Goal: Transaction & Acquisition: Book appointment/travel/reservation

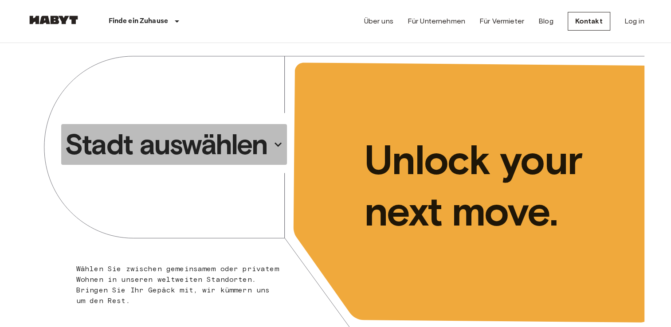
click at [238, 141] on p "Stadt auswählen" at bounding box center [166, 144] width 203 height 35
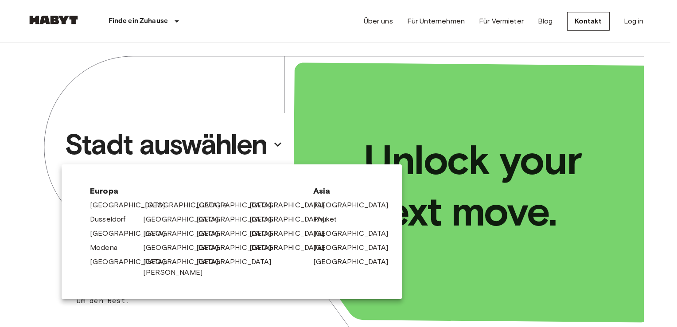
click at [145, 203] on link "[GEOGRAPHIC_DATA]" at bounding box center [187, 205] width 84 height 11
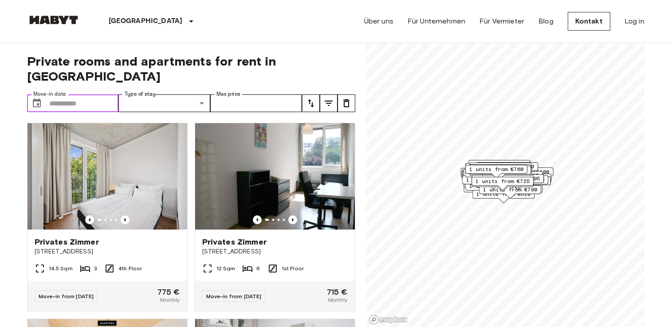
click at [107, 94] on input "Move-in date" at bounding box center [84, 103] width 70 height 18
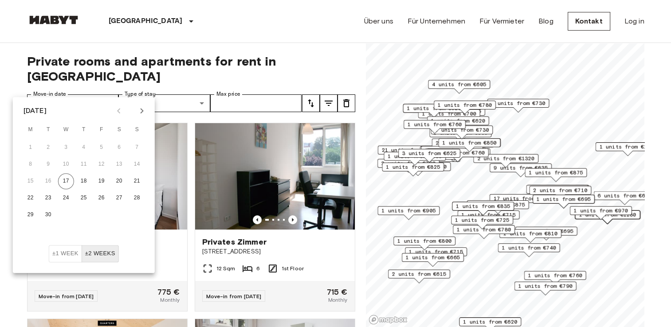
click at [142, 110] on icon "Next month" at bounding box center [141, 110] width 3 height 5
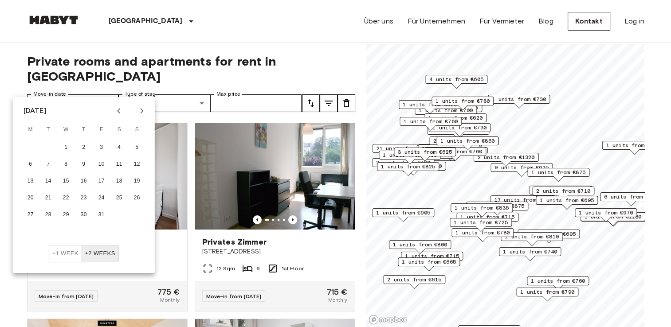
click at [133, 110] on div at bounding box center [130, 110] width 11 height 15
click at [137, 110] on icon "Next month" at bounding box center [142, 111] width 11 height 11
click at [115, 143] on button "1" at bounding box center [119, 148] width 16 height 16
type input "**********"
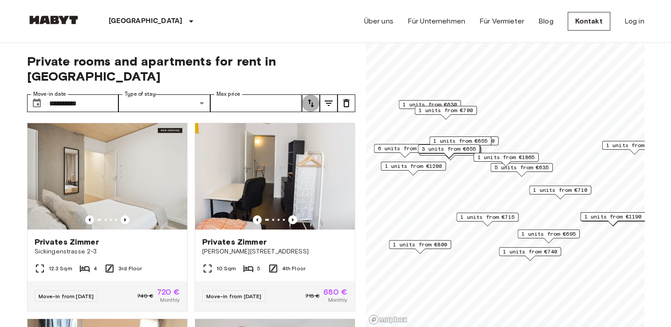
click at [314, 98] on icon "tune" at bounding box center [310, 103] width 11 height 11
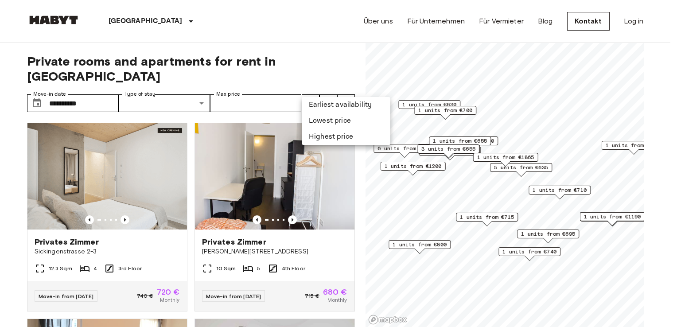
click at [314, 116] on li "Lowest price" at bounding box center [346, 121] width 89 height 16
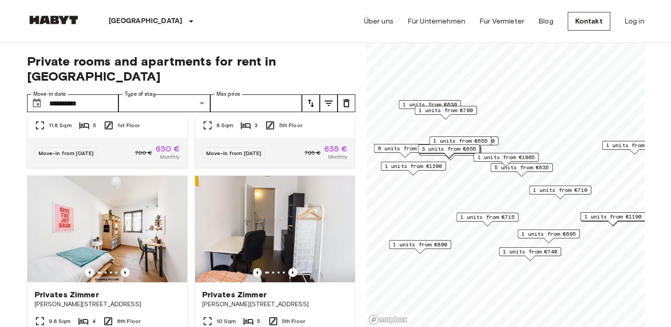
scroll to position [144, 0]
click at [124, 268] on icon "Previous image" at bounding box center [125, 272] width 9 height 9
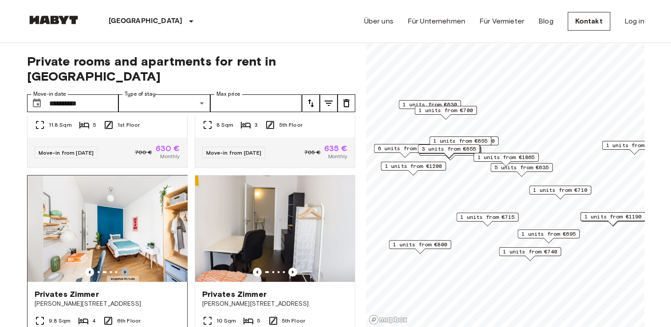
click at [124, 268] on icon "Previous image" at bounding box center [125, 272] width 9 height 9
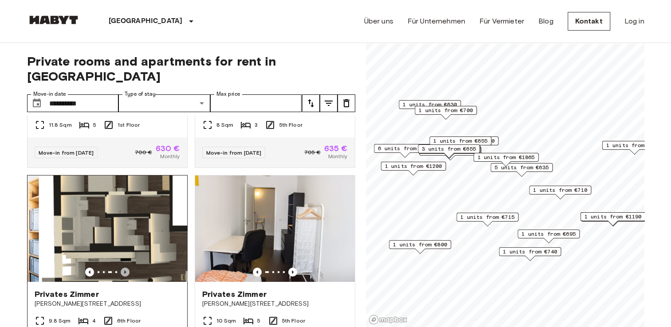
click at [124, 268] on icon "Previous image" at bounding box center [125, 272] width 9 height 9
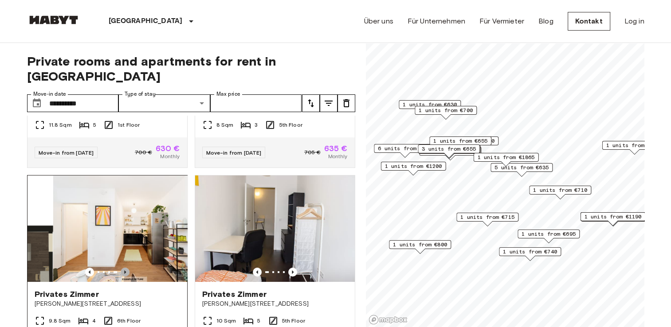
click at [124, 268] on icon "Previous image" at bounding box center [125, 272] width 9 height 9
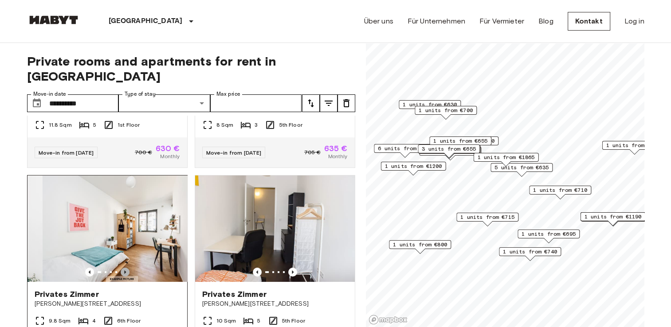
click at [124, 268] on icon "Previous image" at bounding box center [125, 272] width 9 height 9
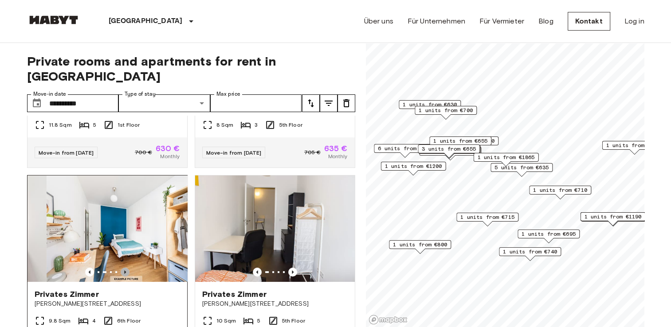
click at [124, 268] on icon "Previous image" at bounding box center [125, 272] width 9 height 9
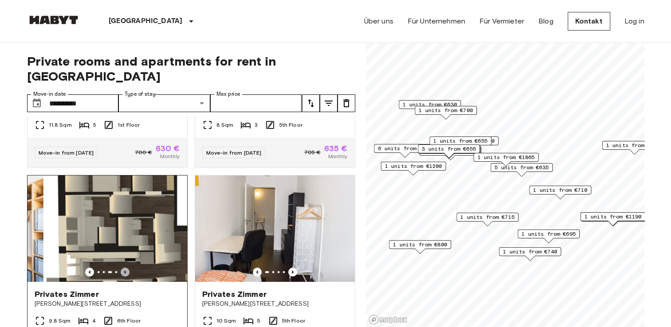
click at [124, 268] on icon "Previous image" at bounding box center [125, 272] width 9 height 9
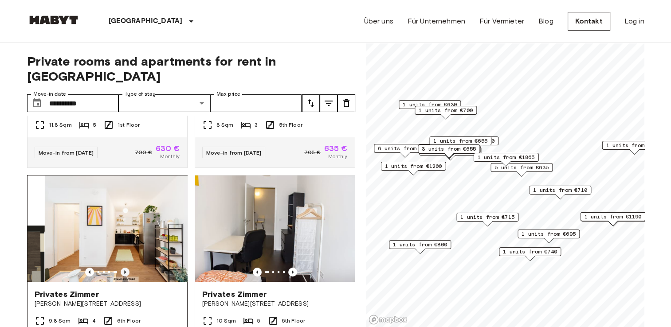
click at [124, 268] on icon "Previous image" at bounding box center [125, 272] width 9 height 9
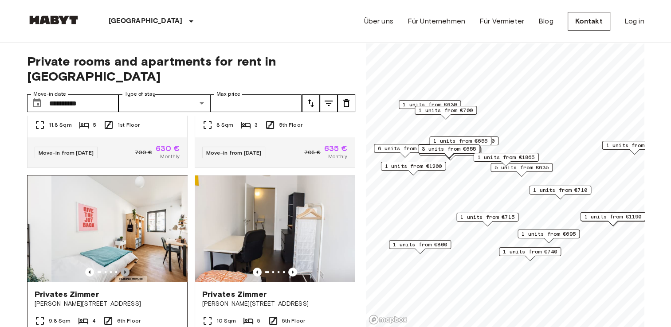
click at [124, 268] on icon "Previous image" at bounding box center [125, 272] width 9 height 9
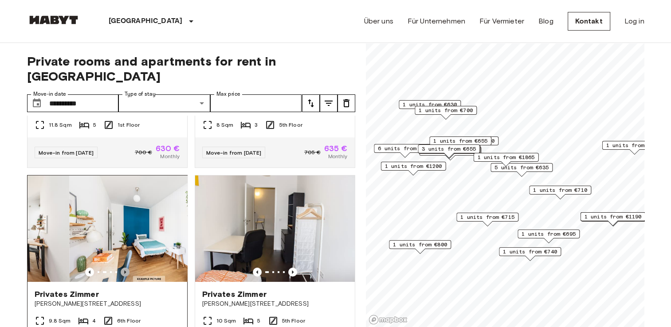
click at [124, 268] on icon "Previous image" at bounding box center [125, 272] width 9 height 9
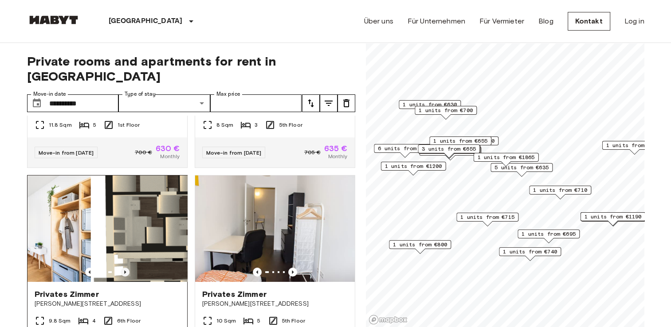
click at [124, 268] on icon "Previous image" at bounding box center [125, 272] width 9 height 9
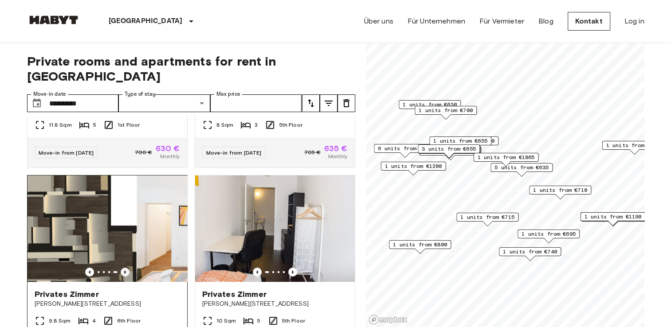
click at [124, 268] on icon "Previous image" at bounding box center [125, 272] width 9 height 9
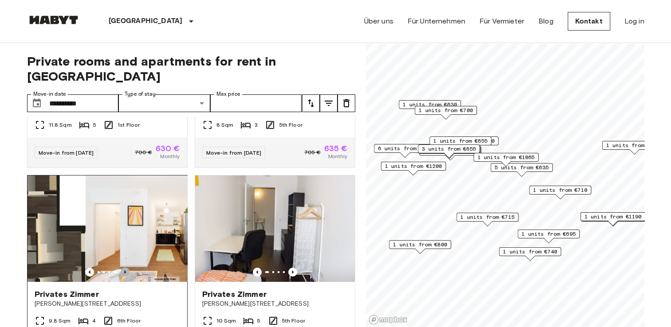
click at [124, 268] on icon "Previous image" at bounding box center [125, 272] width 9 height 9
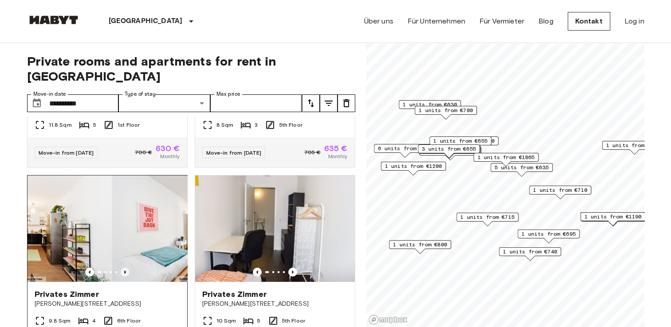
click at [124, 268] on icon "Previous image" at bounding box center [125, 272] width 9 height 9
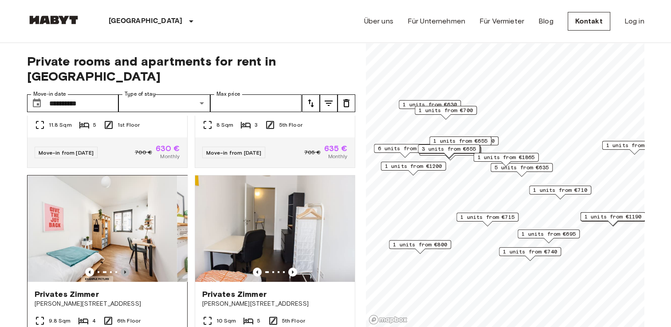
click at [124, 268] on icon "Previous image" at bounding box center [125, 272] width 9 height 9
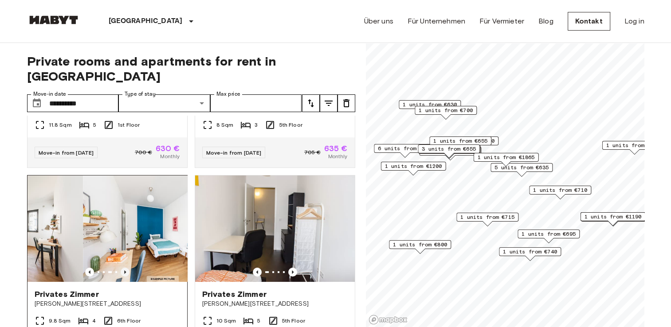
click at [124, 268] on icon "Previous image" at bounding box center [125, 272] width 9 height 9
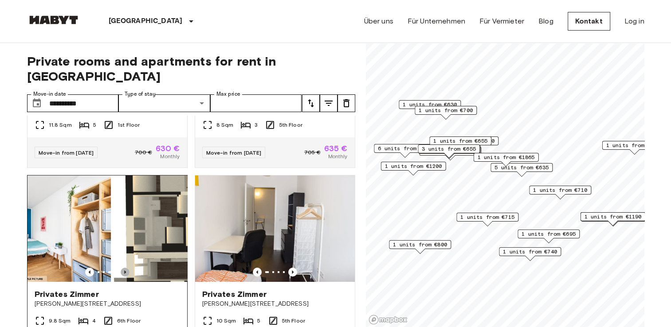
click at [124, 268] on icon "Previous image" at bounding box center [125, 272] width 9 height 9
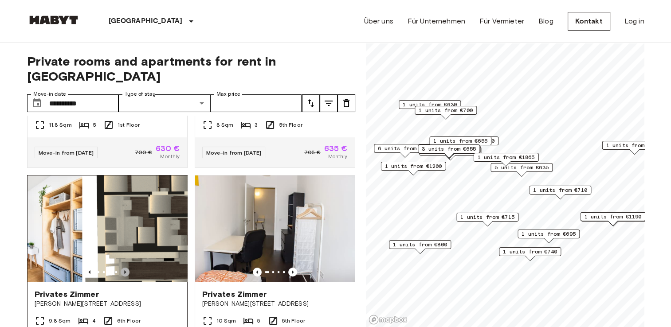
click at [124, 268] on icon "Previous image" at bounding box center [125, 272] width 9 height 9
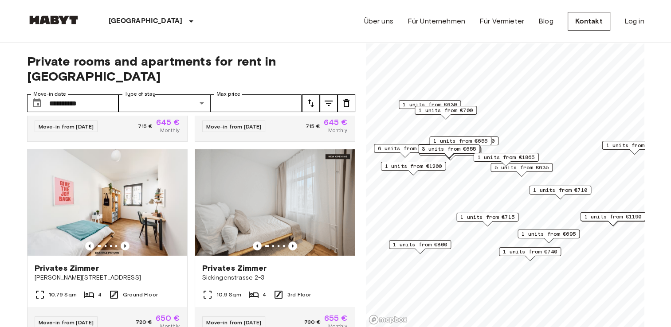
scroll to position [362, 0]
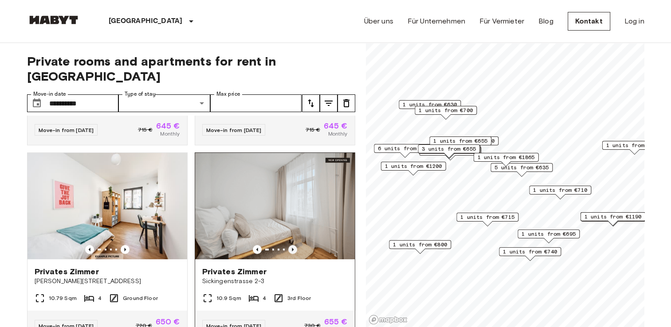
click at [289, 245] on icon "Previous image" at bounding box center [292, 249] width 9 height 9
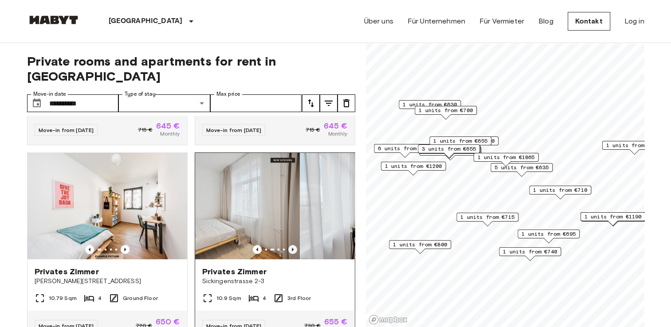
click at [289, 245] on icon "Previous image" at bounding box center [292, 249] width 9 height 9
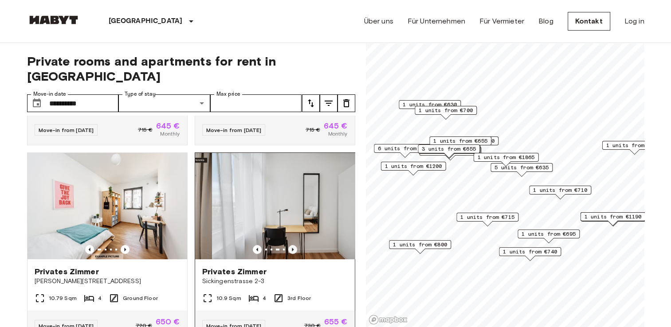
click at [289, 245] on icon "Previous image" at bounding box center [292, 249] width 9 height 9
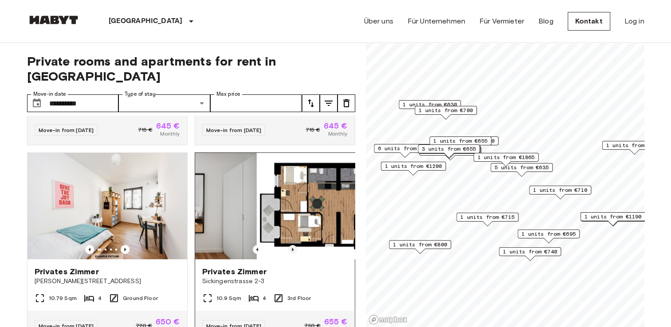
click at [289, 245] on icon "Previous image" at bounding box center [292, 249] width 9 height 9
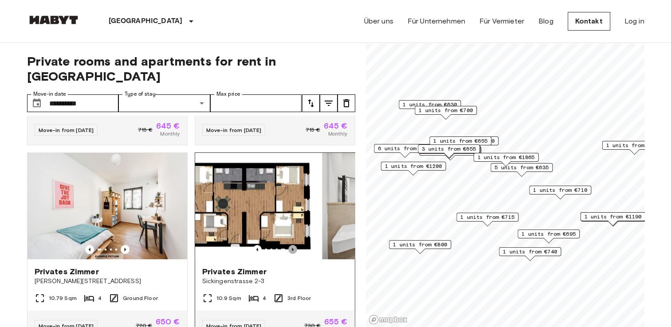
click at [289, 245] on icon "Previous image" at bounding box center [292, 249] width 9 height 9
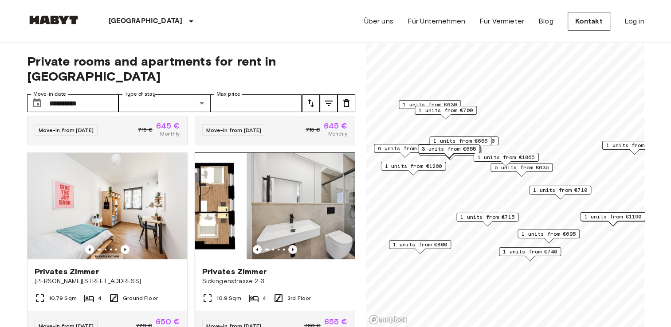
click at [289, 245] on icon "Previous image" at bounding box center [292, 249] width 9 height 9
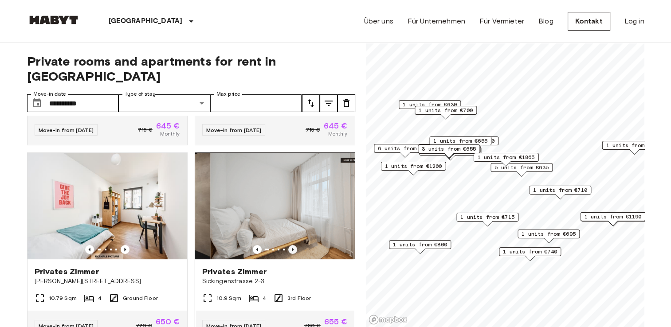
click at [289, 245] on icon "Previous image" at bounding box center [292, 249] width 9 height 9
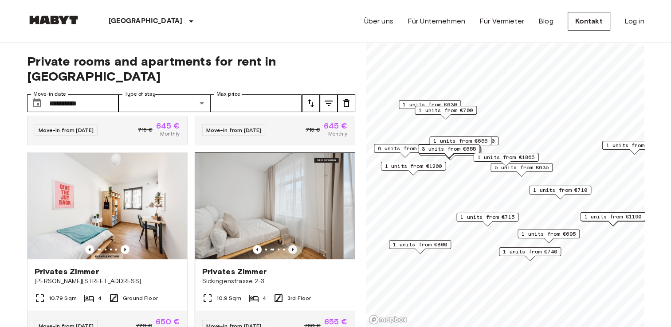
click at [289, 245] on icon "Previous image" at bounding box center [292, 249] width 9 height 9
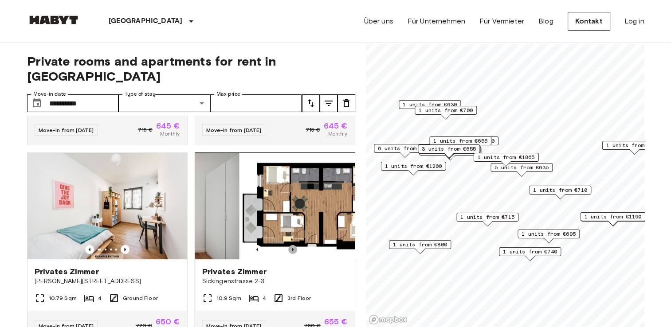
click at [289, 245] on icon "Previous image" at bounding box center [292, 249] width 9 height 9
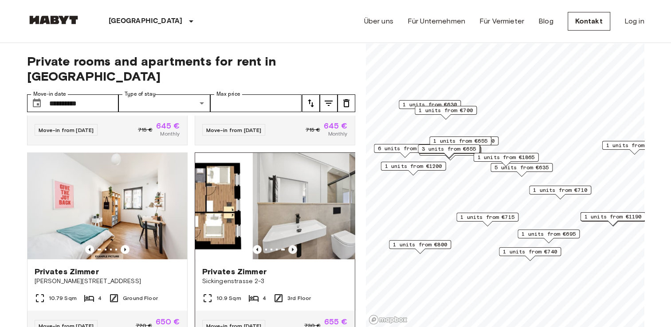
click at [289, 245] on icon "Previous image" at bounding box center [292, 249] width 9 height 9
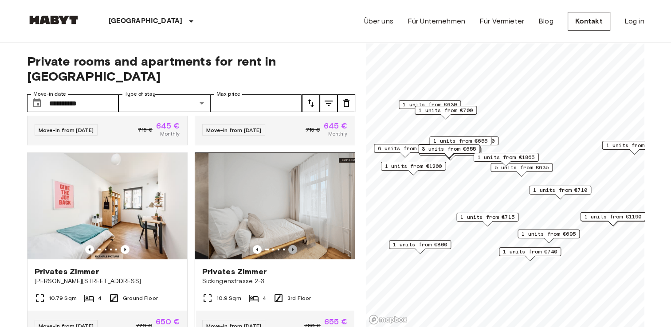
click at [289, 245] on icon "Previous image" at bounding box center [292, 249] width 9 height 9
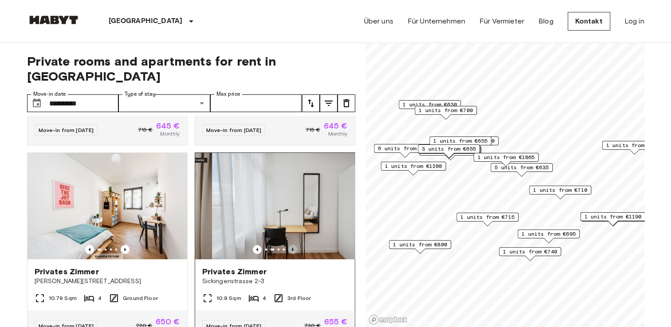
click at [289, 245] on icon "Previous image" at bounding box center [292, 249] width 9 height 9
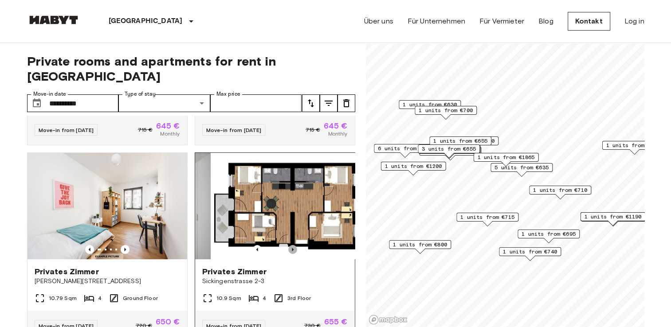
click at [289, 245] on icon "Previous image" at bounding box center [292, 249] width 9 height 9
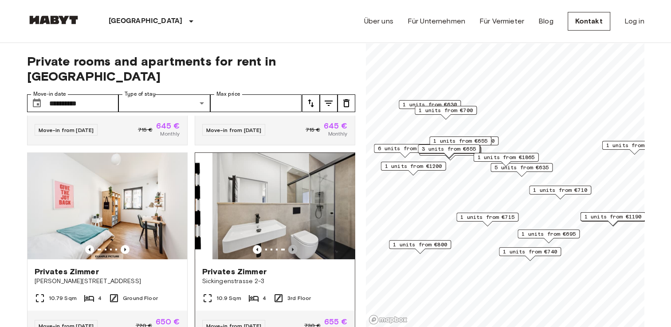
click at [289, 245] on icon "Previous image" at bounding box center [292, 249] width 9 height 9
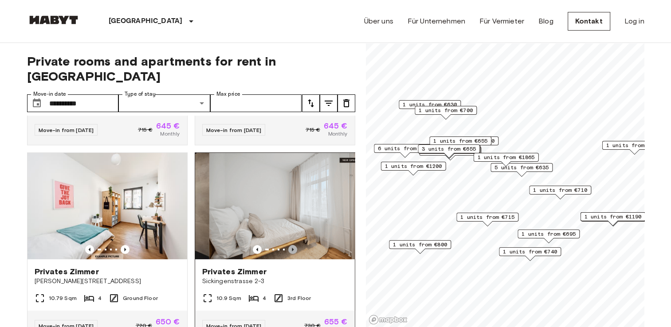
click at [289, 245] on icon "Previous image" at bounding box center [292, 249] width 9 height 9
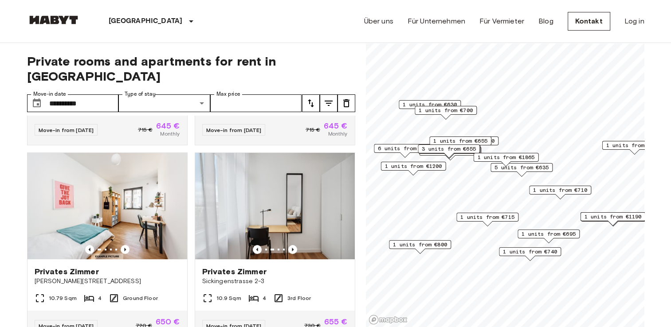
scroll to position [0, 0]
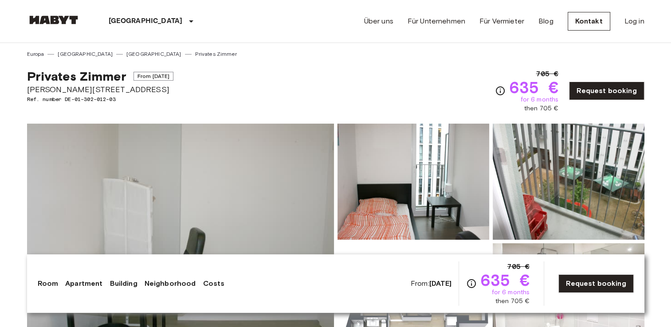
click at [225, 175] on img at bounding box center [180, 242] width 307 height 236
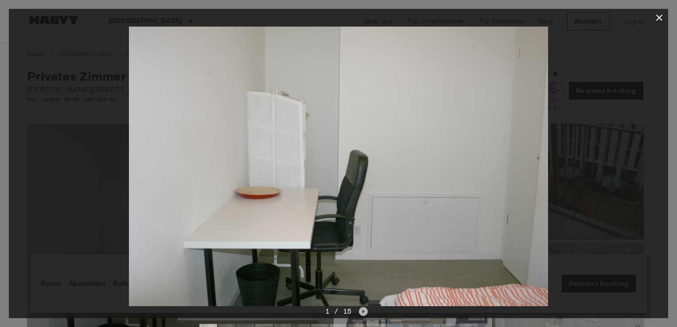
click at [367, 313] on icon "Next image" at bounding box center [363, 311] width 9 height 9
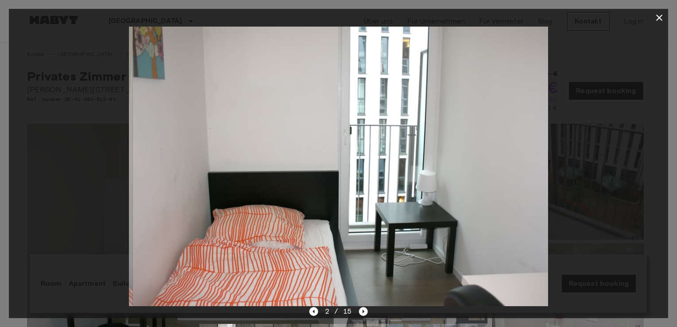
click at [367, 313] on icon "Next image" at bounding box center [363, 311] width 9 height 9
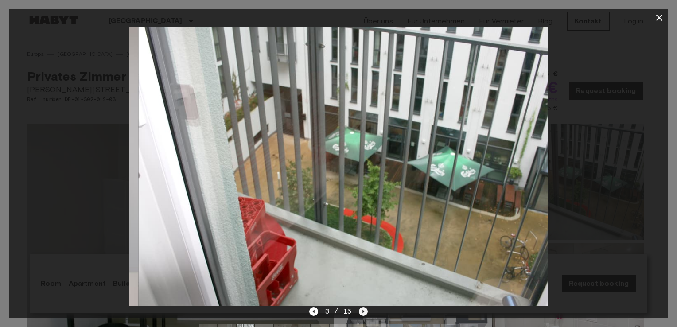
click at [367, 313] on icon "Next image" at bounding box center [363, 311] width 9 height 9
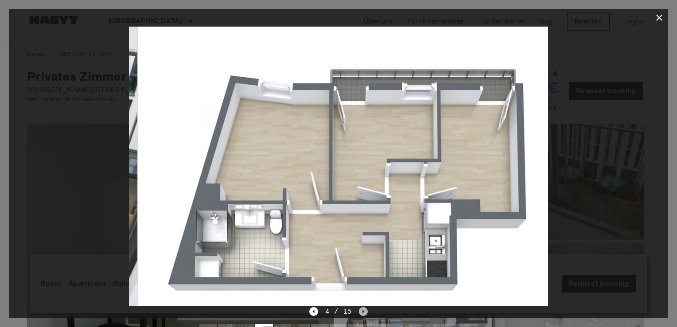
click at [367, 313] on icon "Next image" at bounding box center [363, 311] width 9 height 9
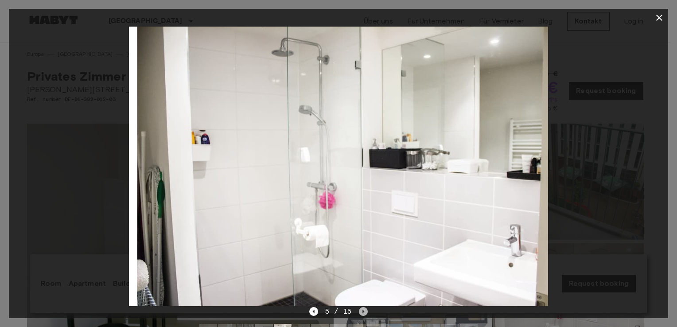
click at [367, 313] on icon "Next image" at bounding box center [363, 311] width 9 height 9
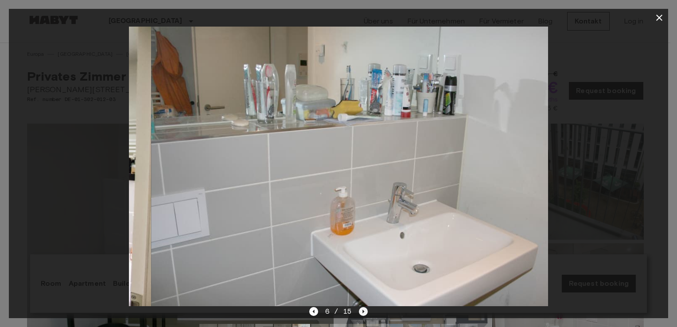
click at [367, 313] on icon "Next image" at bounding box center [363, 311] width 9 height 9
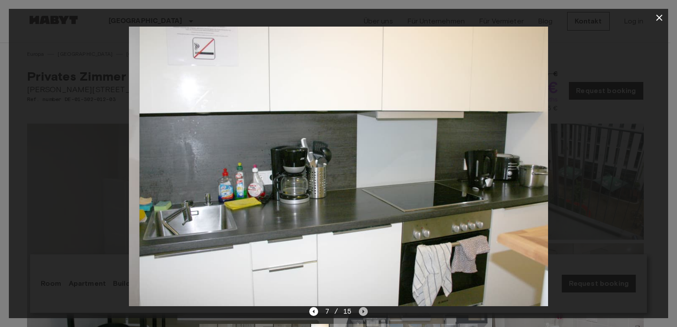
click at [367, 313] on icon "Next image" at bounding box center [363, 311] width 9 height 9
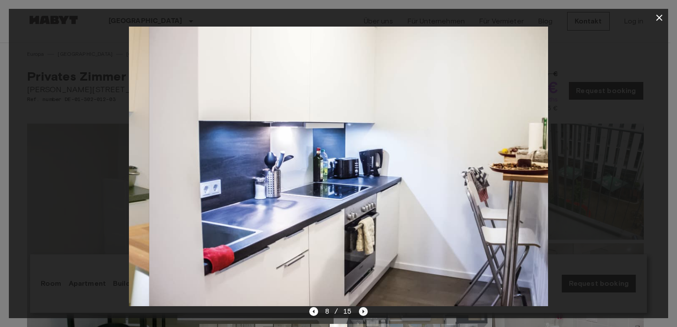
click at [367, 313] on icon "Next image" at bounding box center [363, 311] width 9 height 9
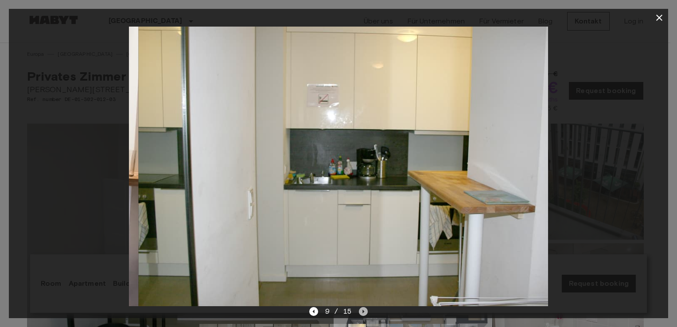
click at [367, 313] on icon "Next image" at bounding box center [363, 311] width 9 height 9
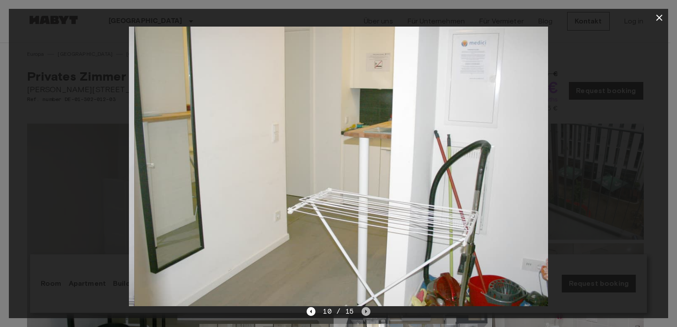
click at [367, 313] on icon "Next image" at bounding box center [366, 311] width 9 height 9
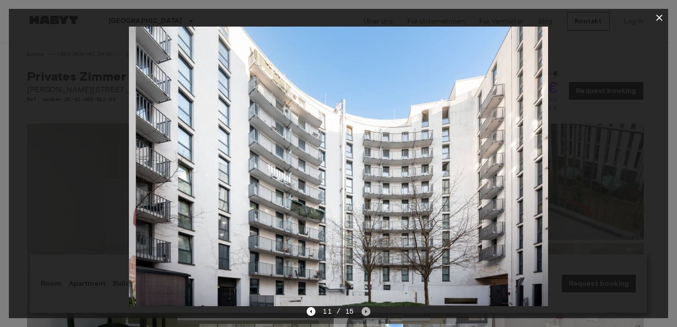
click at [367, 313] on icon "Next image" at bounding box center [366, 311] width 9 height 9
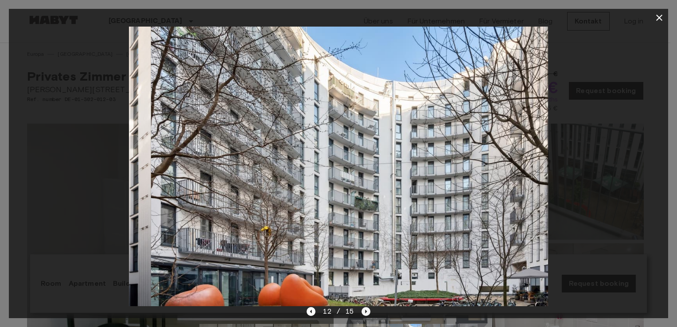
click at [367, 313] on icon "Next image" at bounding box center [366, 311] width 9 height 9
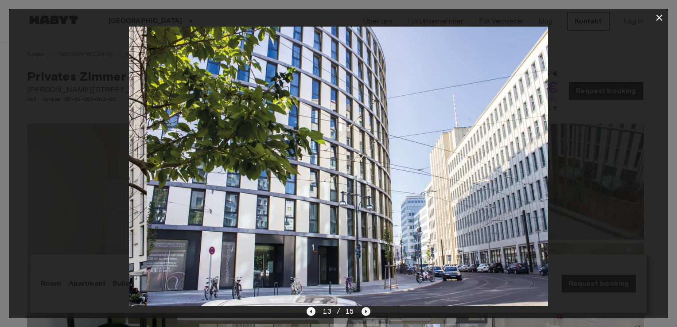
click at [367, 313] on icon "Next image" at bounding box center [366, 311] width 9 height 9
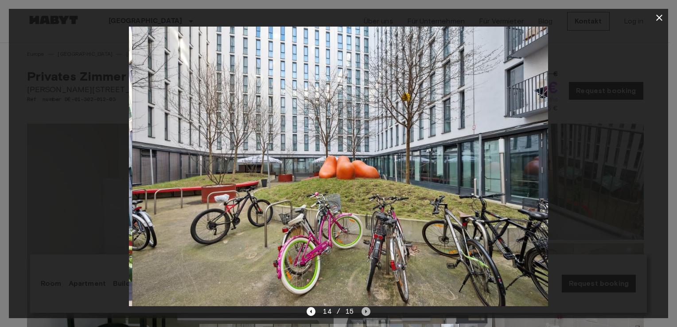
click at [367, 313] on icon "Next image" at bounding box center [366, 311] width 9 height 9
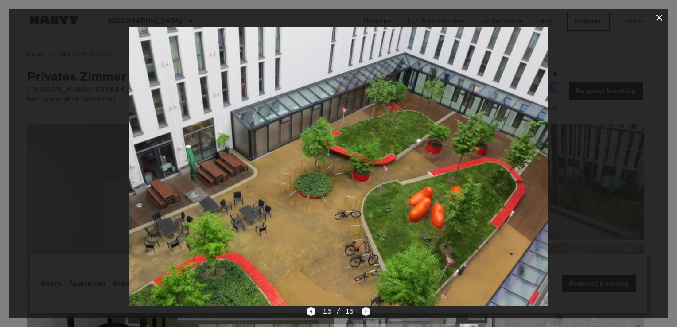
click at [367, 313] on div "15 / 15" at bounding box center [338, 311] width 63 height 11
click at [308, 312] on icon "Previous image" at bounding box center [311, 311] width 9 height 9
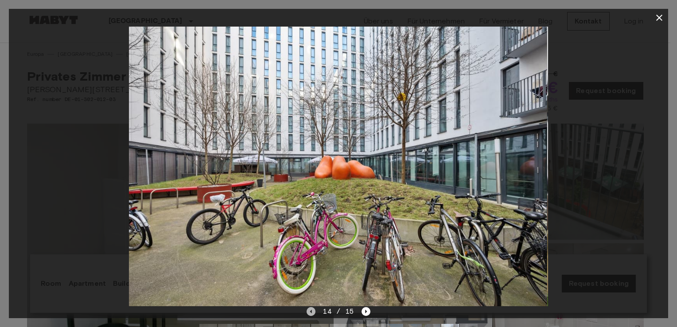
click at [308, 312] on icon "Previous image" at bounding box center [311, 311] width 9 height 9
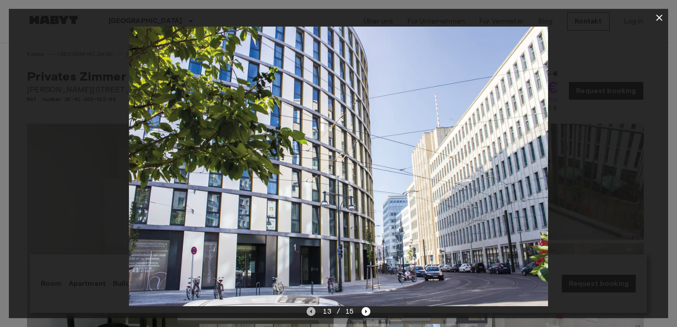
click at [308, 312] on icon "Previous image" at bounding box center [311, 311] width 9 height 9
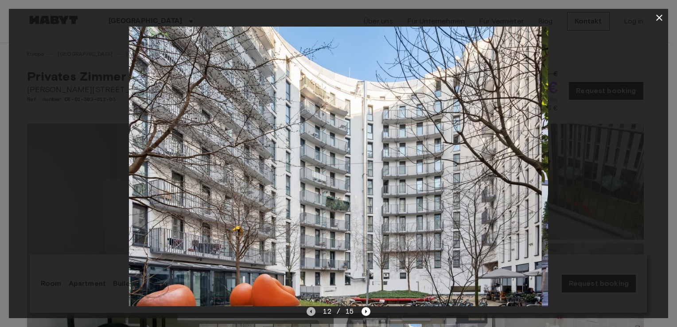
click at [308, 312] on icon "Previous image" at bounding box center [311, 311] width 9 height 9
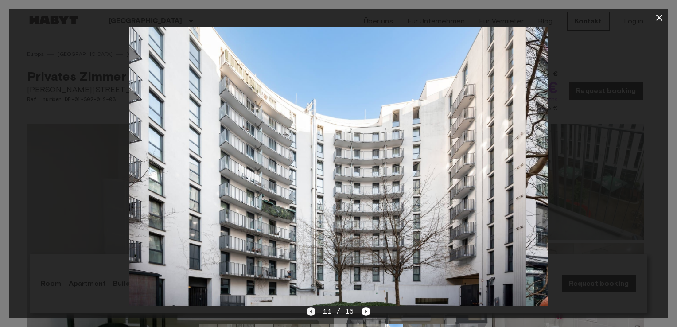
click at [308, 312] on icon "Previous image" at bounding box center [311, 311] width 9 height 9
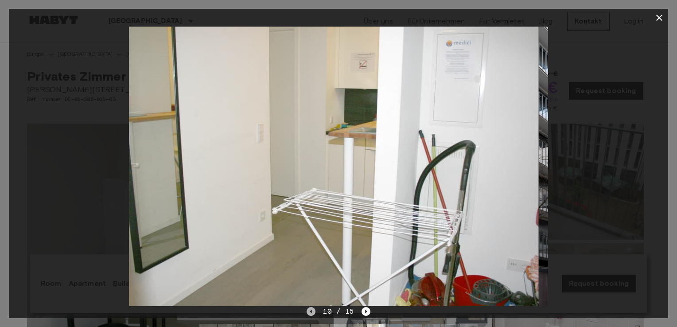
click at [308, 312] on icon "Previous image" at bounding box center [311, 311] width 9 height 9
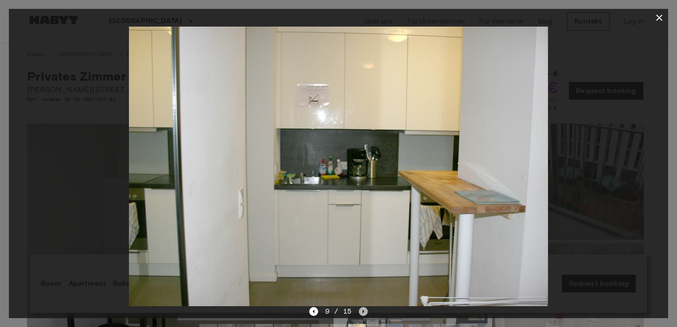
click at [360, 311] on icon "Next image" at bounding box center [363, 311] width 9 height 9
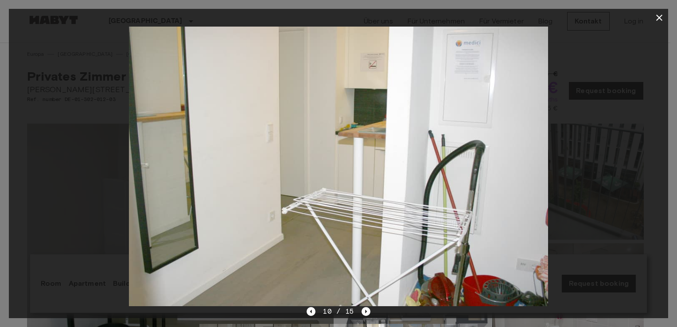
click at [360, 309] on div "10 / 15" at bounding box center [338, 311] width 63 height 11
click at [317, 314] on div "10 / 15" at bounding box center [338, 311] width 63 height 11
click at [311, 313] on icon "Previous image" at bounding box center [311, 311] width 9 height 9
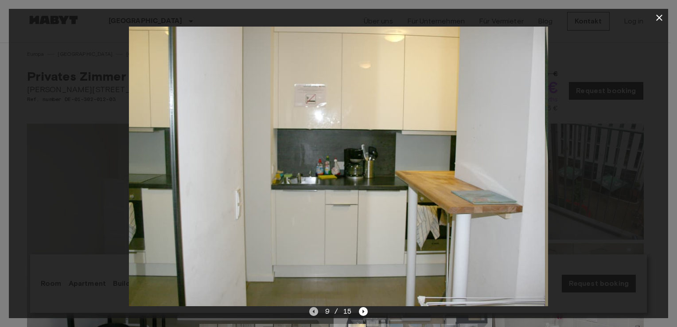
click at [311, 313] on icon "Previous image" at bounding box center [313, 311] width 9 height 9
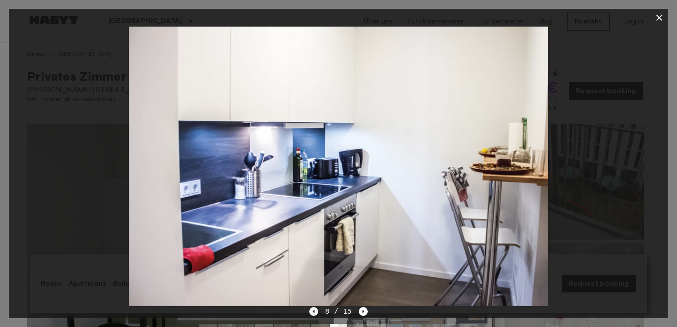
click at [311, 313] on icon "Previous image" at bounding box center [313, 311] width 9 height 9
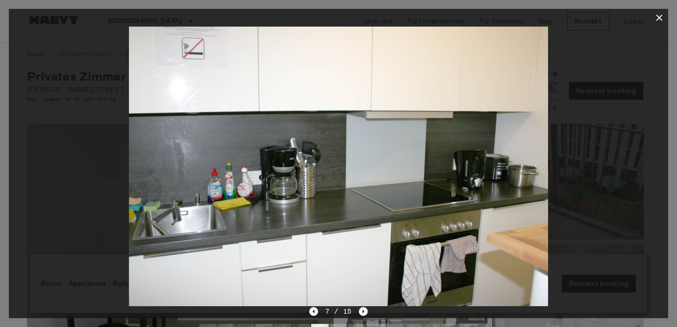
click at [311, 313] on icon "Previous image" at bounding box center [313, 311] width 9 height 9
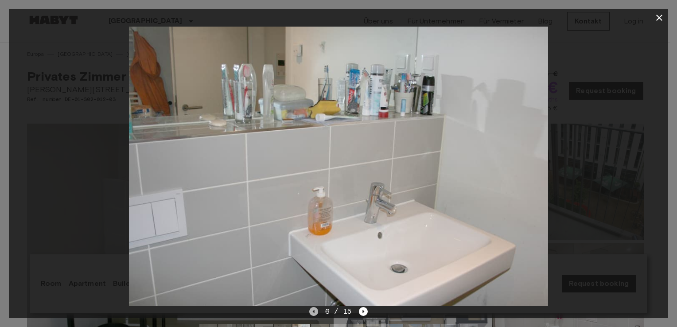
click at [311, 313] on icon "Previous image" at bounding box center [313, 311] width 9 height 9
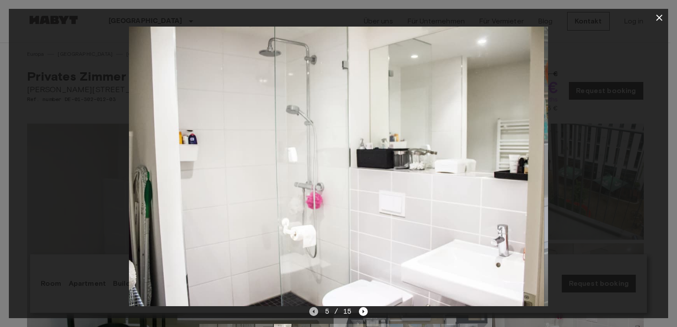
click at [311, 313] on icon "Previous image" at bounding box center [313, 311] width 9 height 9
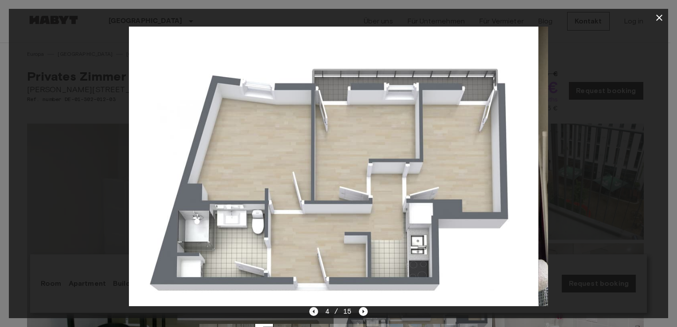
click at [311, 313] on icon "Previous image" at bounding box center [313, 311] width 9 height 9
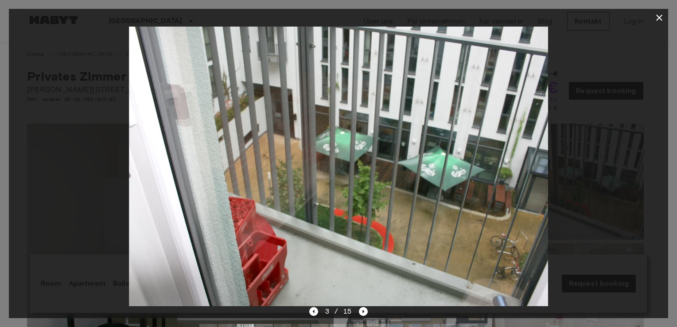
click at [107, 190] on div at bounding box center [339, 167] width 660 height 280
click at [663, 21] on icon "button" at bounding box center [659, 17] width 11 height 11
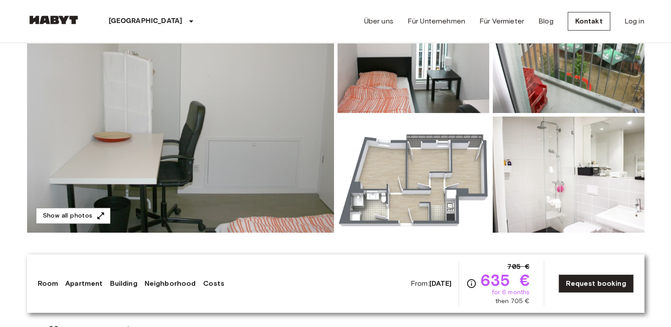
scroll to position [130, 0]
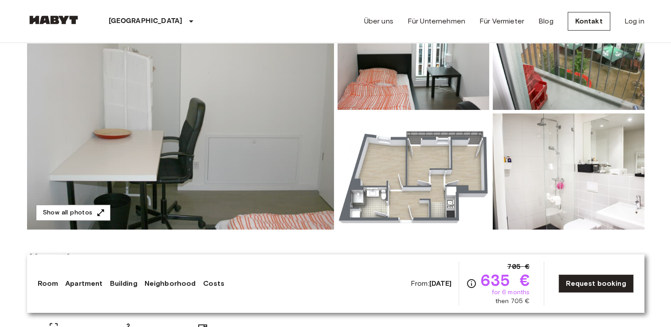
click at [193, 129] on img at bounding box center [180, 112] width 307 height 236
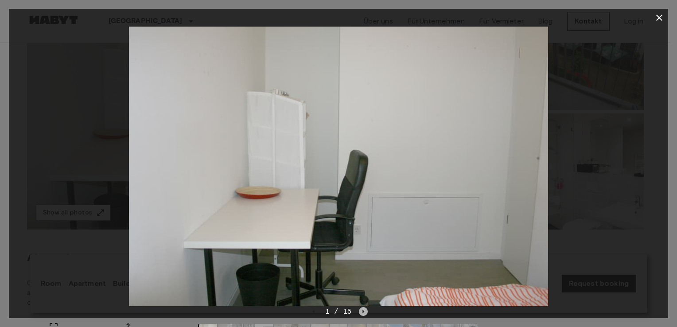
click at [360, 312] on icon "Next image" at bounding box center [363, 311] width 9 height 9
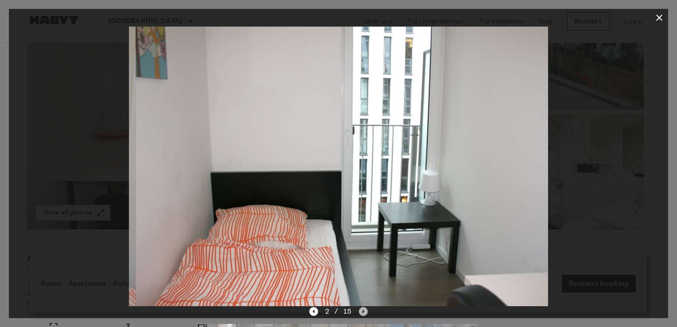
click at [360, 312] on icon "Next image" at bounding box center [363, 311] width 9 height 9
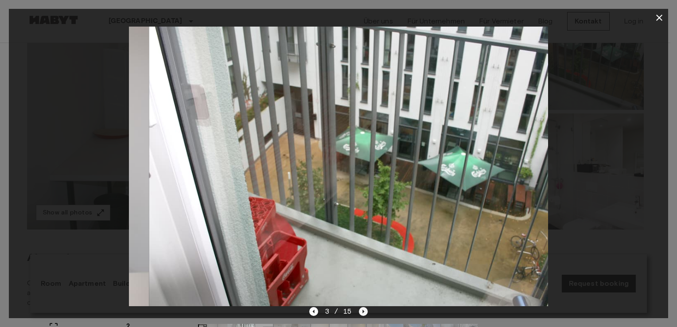
click at [360, 312] on icon "Next image" at bounding box center [363, 311] width 9 height 9
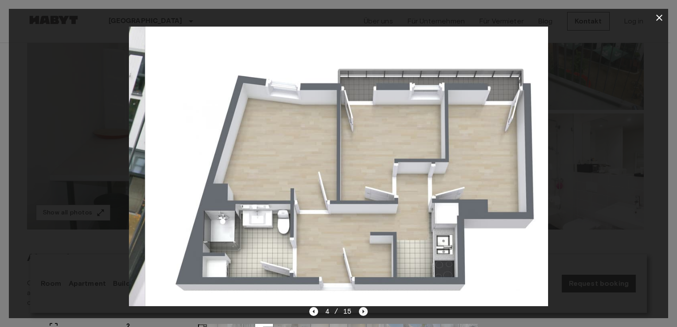
click at [360, 312] on icon "Next image" at bounding box center [363, 311] width 9 height 9
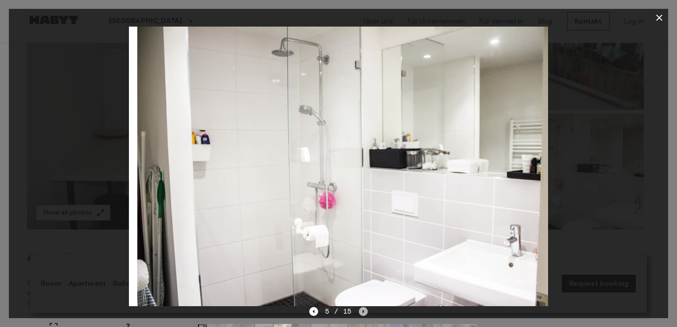
click at [360, 312] on icon "Next image" at bounding box center [363, 311] width 9 height 9
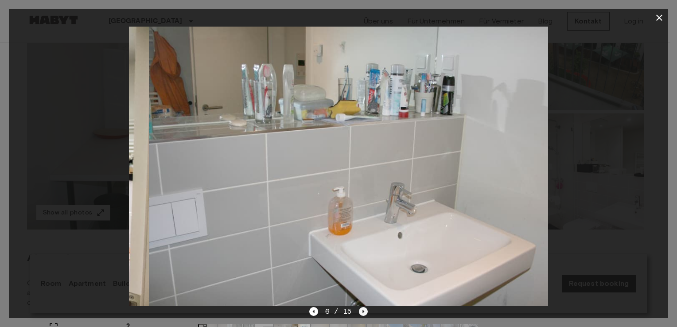
click at [360, 312] on icon "Next image" at bounding box center [363, 311] width 9 height 9
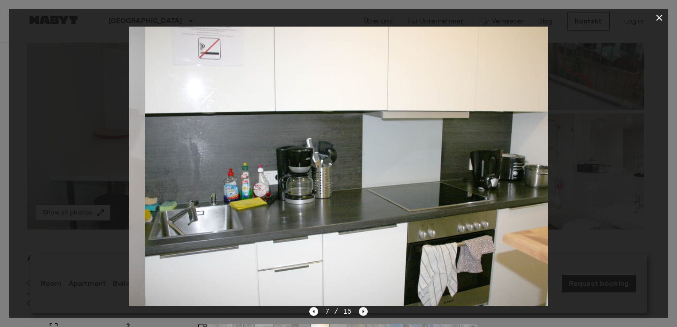
click at [360, 312] on icon "Next image" at bounding box center [363, 311] width 9 height 9
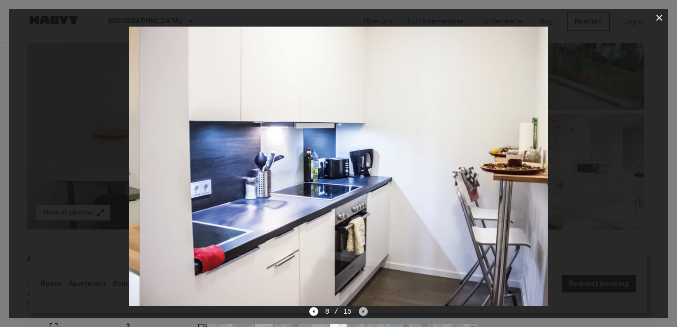
click at [360, 312] on icon "Next image" at bounding box center [363, 311] width 9 height 9
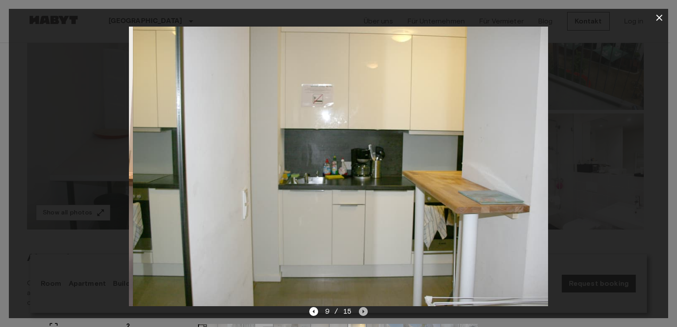
click at [360, 312] on icon "Next image" at bounding box center [363, 311] width 9 height 9
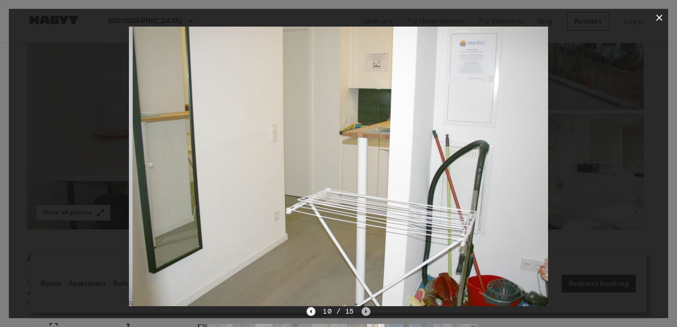
click at [362, 312] on icon "Next image" at bounding box center [366, 311] width 9 height 9
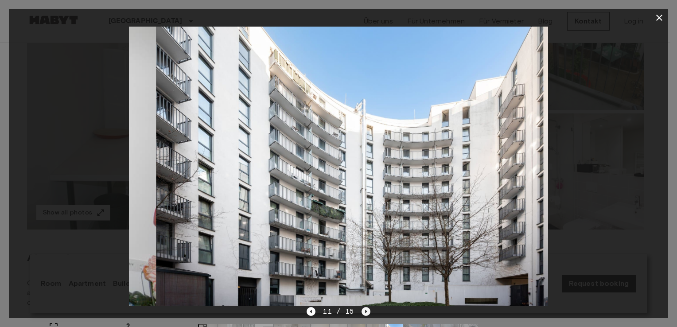
click at [362, 312] on icon "Next image" at bounding box center [366, 311] width 9 height 9
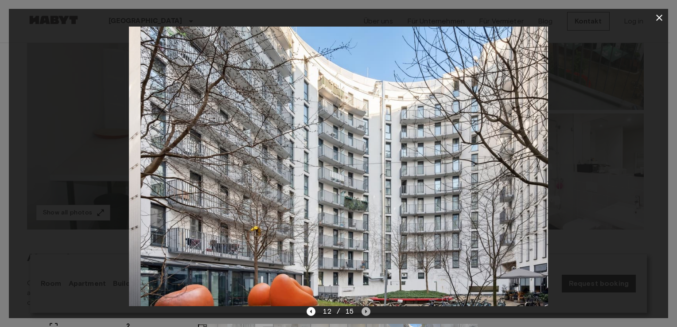
click at [362, 312] on icon "Next image" at bounding box center [366, 311] width 9 height 9
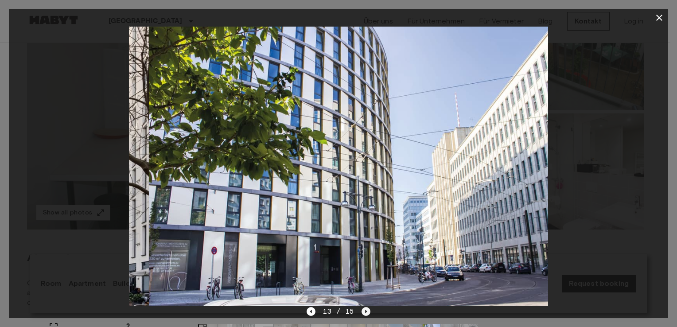
click at [362, 312] on icon "Next image" at bounding box center [366, 311] width 9 height 9
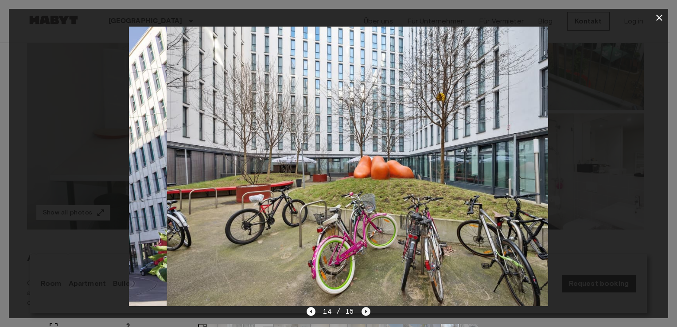
click at [362, 312] on icon "Next image" at bounding box center [366, 311] width 9 height 9
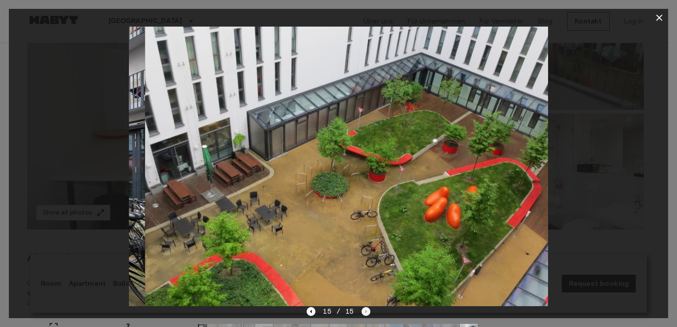
click at [360, 312] on div "15 / 15" at bounding box center [338, 311] width 63 height 11
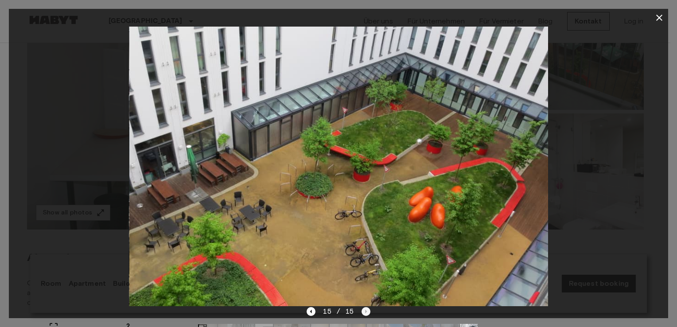
click at [360, 312] on div "15 / 15" at bounding box center [338, 311] width 63 height 11
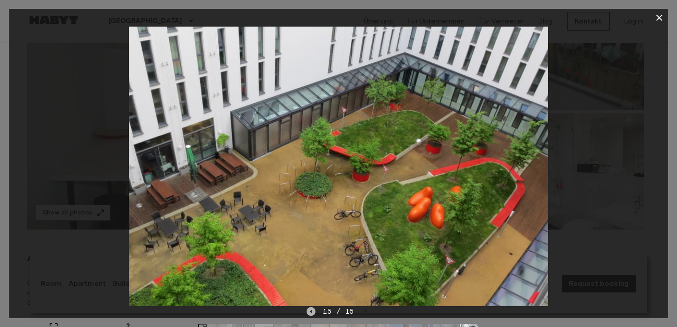
click at [311, 314] on icon "Previous image" at bounding box center [311, 311] width 9 height 9
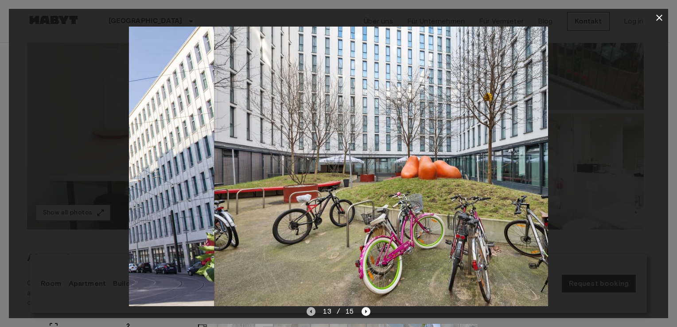
click at [311, 314] on icon "Previous image" at bounding box center [311, 311] width 9 height 9
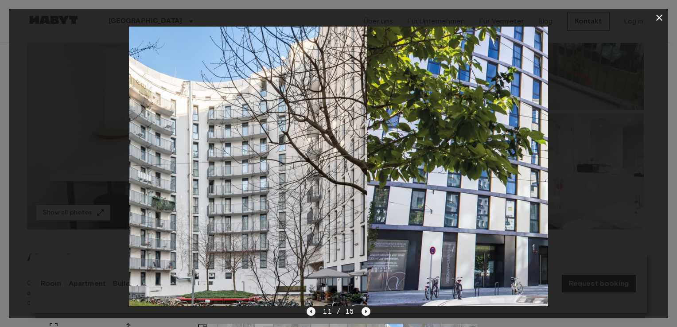
click at [311, 314] on icon "Previous image" at bounding box center [311, 311] width 9 height 9
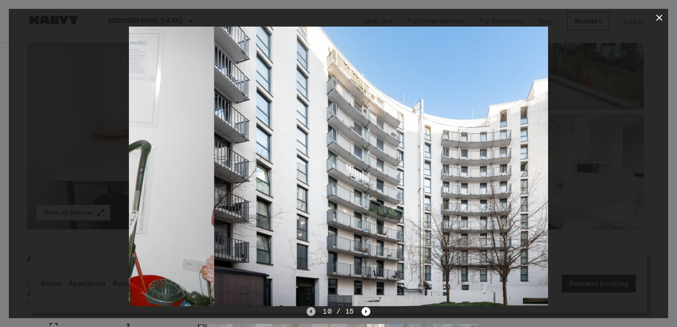
click at [311, 314] on icon "Previous image" at bounding box center [311, 311] width 9 height 9
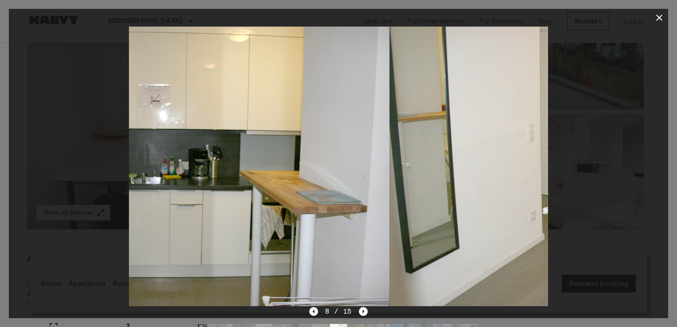
click at [311, 314] on icon "Previous image" at bounding box center [313, 311] width 9 height 9
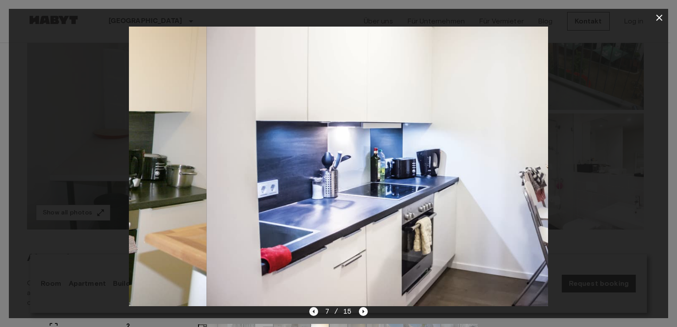
click at [311, 314] on icon "Previous image" at bounding box center [313, 311] width 9 height 9
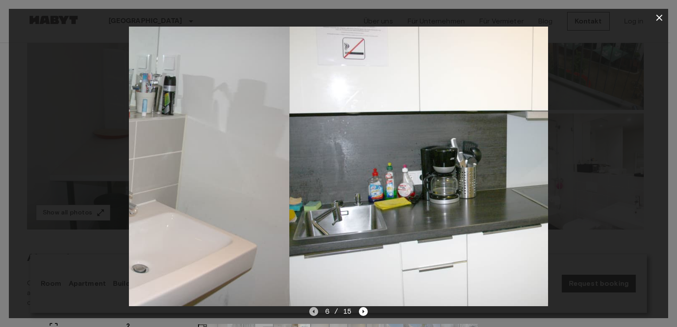
click at [311, 314] on icon "Previous image" at bounding box center [313, 311] width 9 height 9
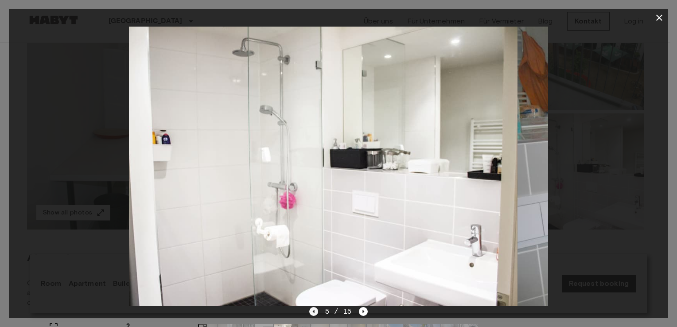
click at [311, 314] on icon "Previous image" at bounding box center [313, 311] width 9 height 9
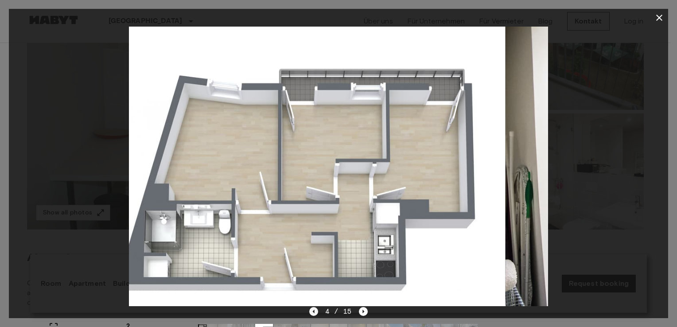
click at [311, 314] on icon "Previous image" at bounding box center [313, 311] width 9 height 9
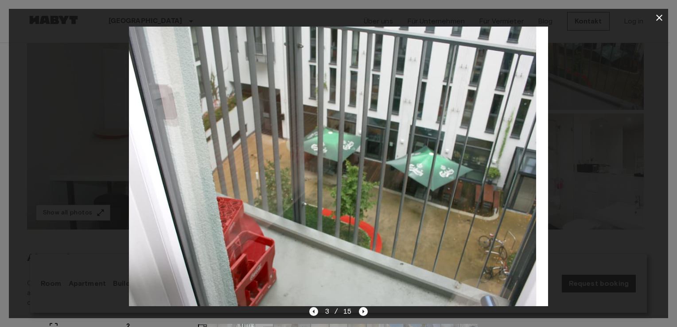
click at [311, 314] on icon "Previous image" at bounding box center [313, 311] width 9 height 9
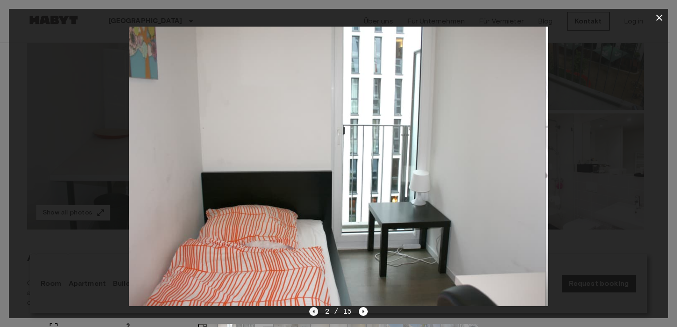
click at [311, 314] on icon "Previous image" at bounding box center [313, 311] width 9 height 9
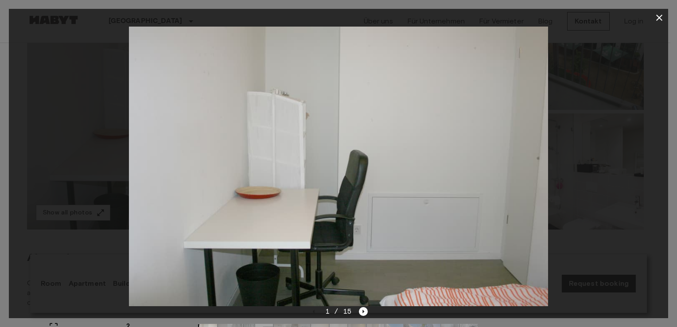
click at [653, 139] on div at bounding box center [339, 167] width 660 height 280
click at [654, 11] on button "button" at bounding box center [660, 18] width 18 height 18
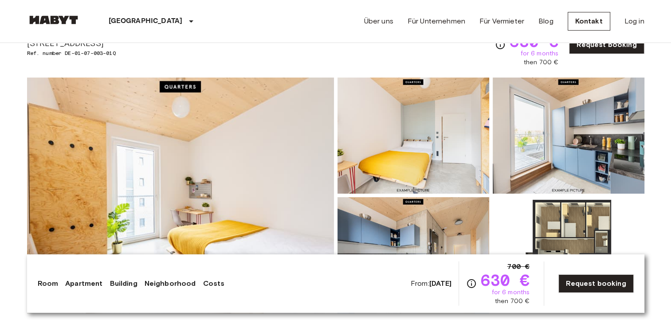
scroll to position [52, 0]
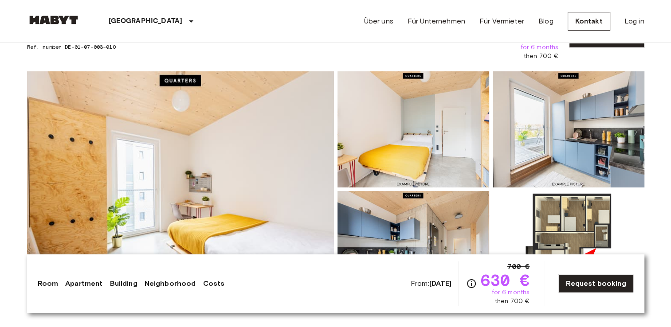
click at [247, 191] on img at bounding box center [180, 189] width 307 height 236
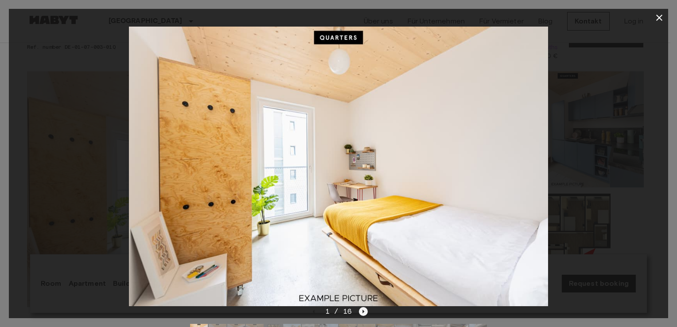
click at [362, 309] on icon "Next image" at bounding box center [363, 311] width 9 height 9
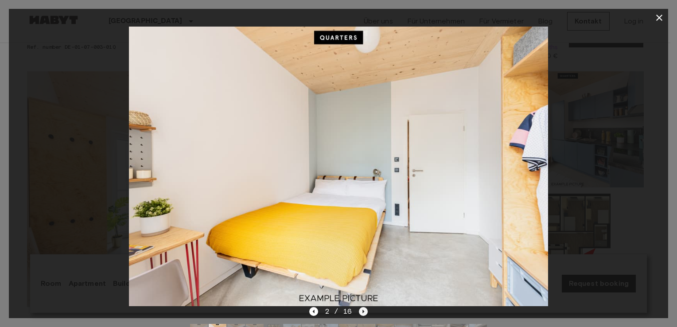
click at [362, 313] on icon "Next image" at bounding box center [363, 311] width 9 height 9
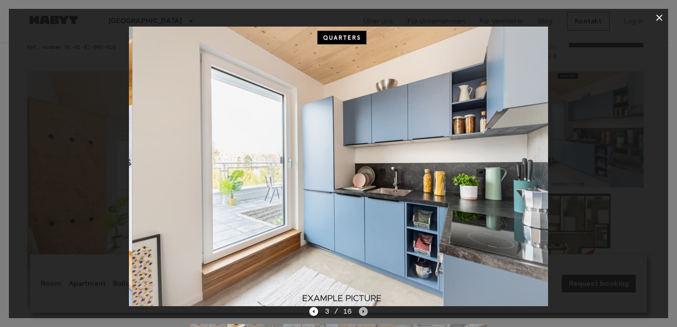
click at [362, 313] on icon "Next image" at bounding box center [363, 311] width 9 height 9
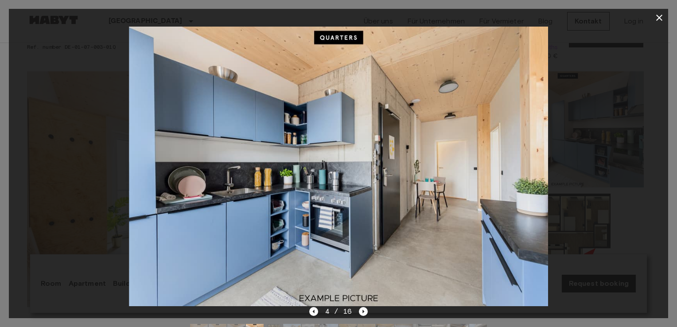
click at [314, 317] on div "4 / 16" at bounding box center [338, 311] width 59 height 11
click at [314, 316] on div "4 / 16" at bounding box center [338, 311] width 59 height 11
click at [314, 313] on icon "Previous image" at bounding box center [313, 311] width 9 height 9
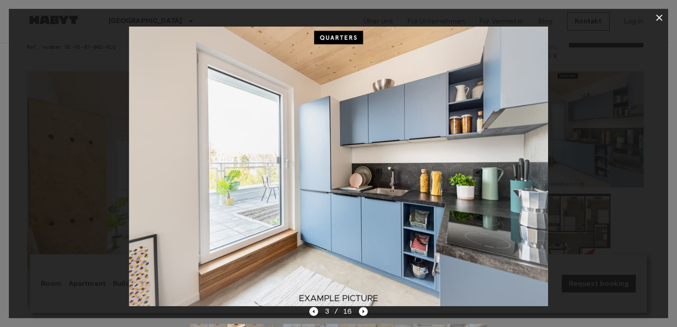
click at [368, 317] on div "3 / 16" at bounding box center [339, 327] width 660 height 43
click at [366, 314] on icon "Next image" at bounding box center [363, 311] width 9 height 9
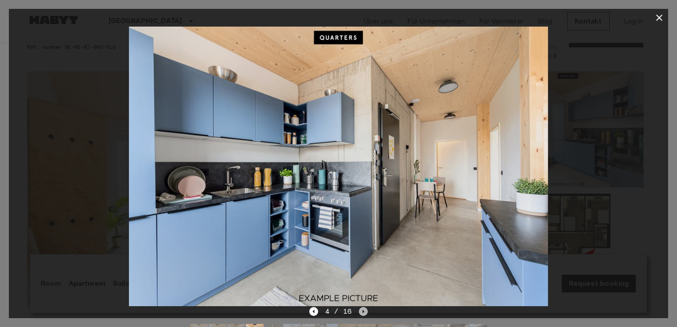
click at [366, 314] on icon "Next image" at bounding box center [363, 311] width 9 height 9
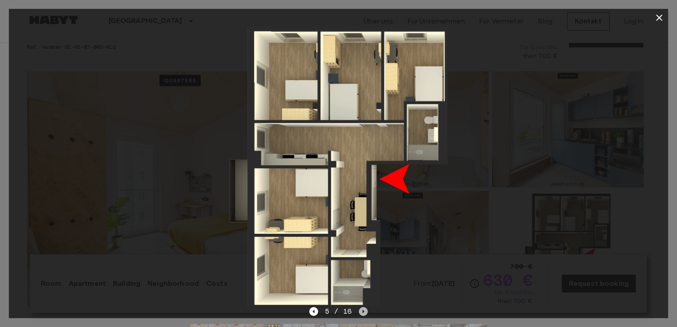
click at [366, 314] on icon "Next image" at bounding box center [363, 311] width 9 height 9
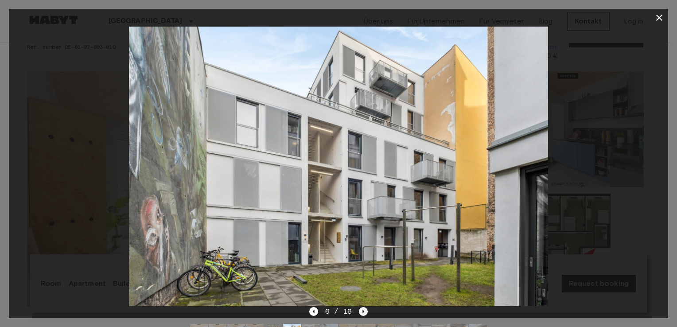
click at [366, 314] on icon "Next image" at bounding box center [363, 311] width 9 height 9
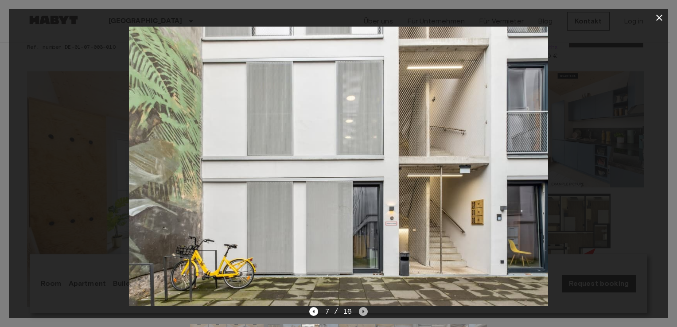
click at [366, 314] on icon "Next image" at bounding box center [363, 311] width 9 height 9
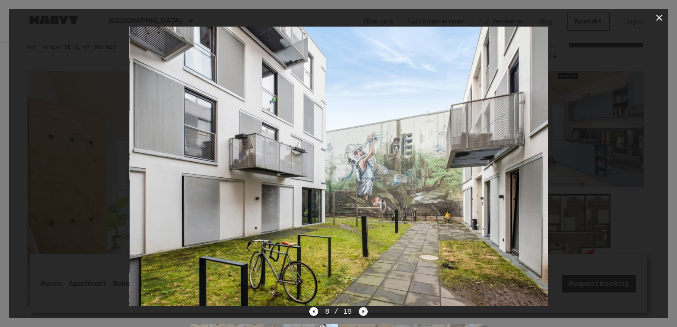
click at [366, 314] on icon "Next image" at bounding box center [363, 311] width 9 height 9
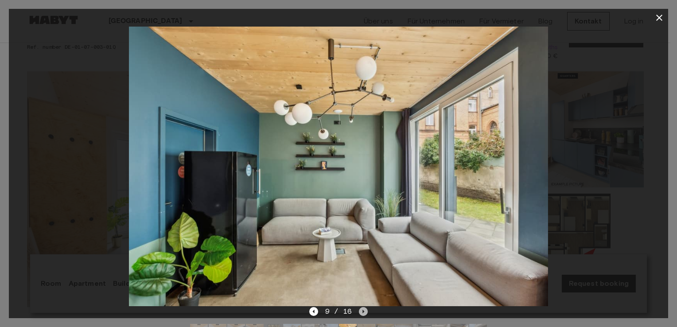
click at [366, 314] on icon "Next image" at bounding box center [363, 311] width 9 height 9
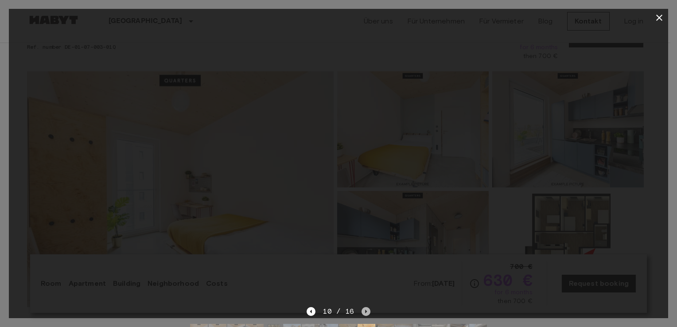
click at [366, 314] on icon "Next image" at bounding box center [366, 311] width 9 height 9
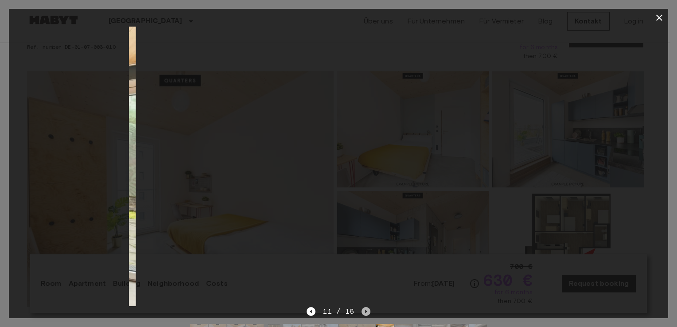
click at [366, 314] on icon "Next image" at bounding box center [366, 311] width 9 height 9
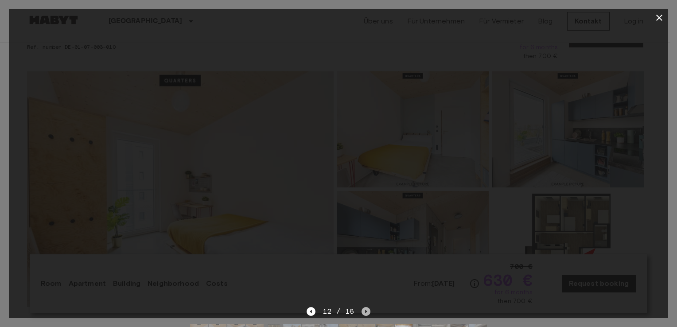
click at [364, 312] on icon "Next image" at bounding box center [366, 311] width 9 height 9
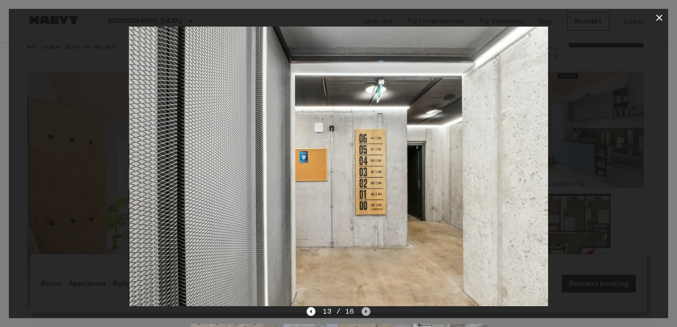
click at [364, 312] on icon "Next image" at bounding box center [366, 311] width 9 height 9
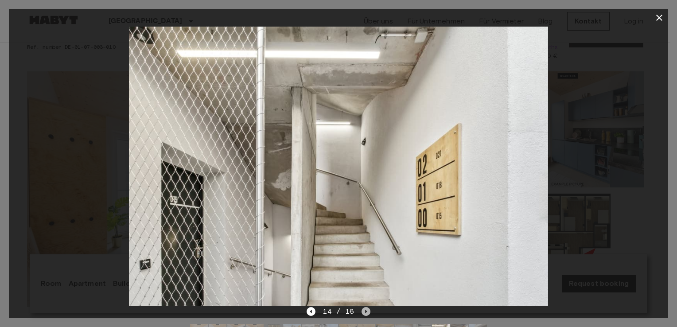
click at [364, 312] on icon "Next image" at bounding box center [366, 311] width 9 height 9
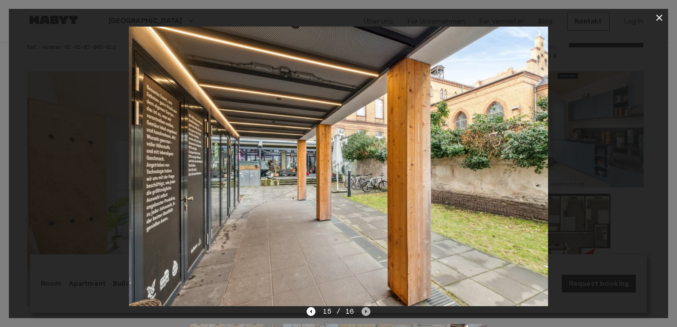
click at [364, 312] on icon "Next image" at bounding box center [366, 311] width 9 height 9
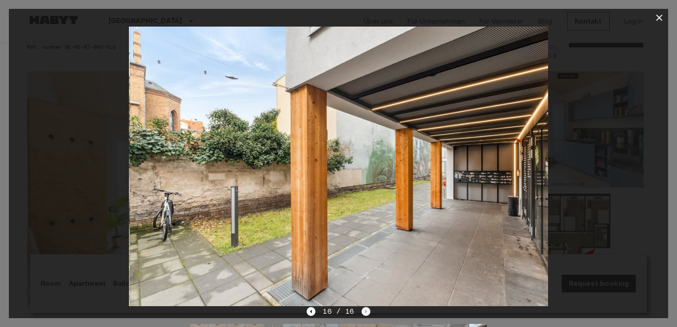
click at [364, 312] on div "16 / 16" at bounding box center [338, 311] width 63 height 11
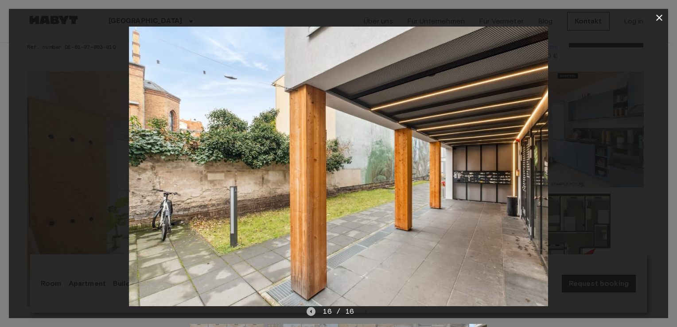
click at [312, 308] on icon "Previous image" at bounding box center [311, 311] width 9 height 9
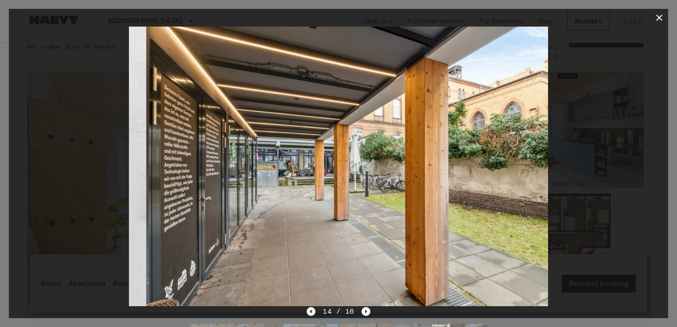
click at [312, 308] on icon "Previous image" at bounding box center [311, 311] width 9 height 9
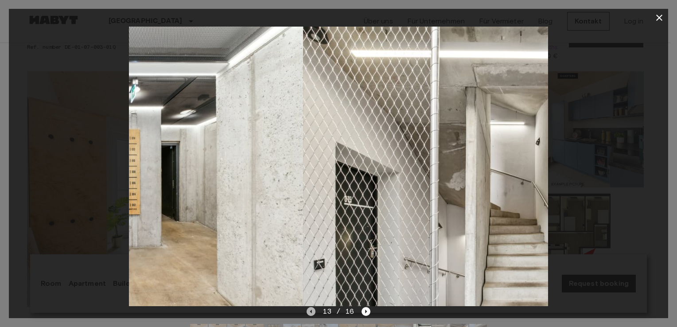
click at [312, 308] on icon "Previous image" at bounding box center [311, 311] width 9 height 9
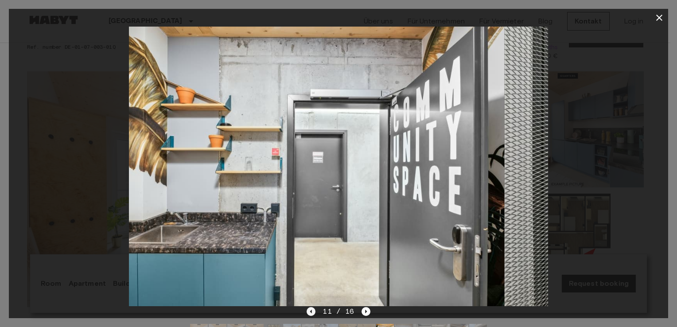
click at [312, 308] on icon "Previous image" at bounding box center [311, 311] width 9 height 9
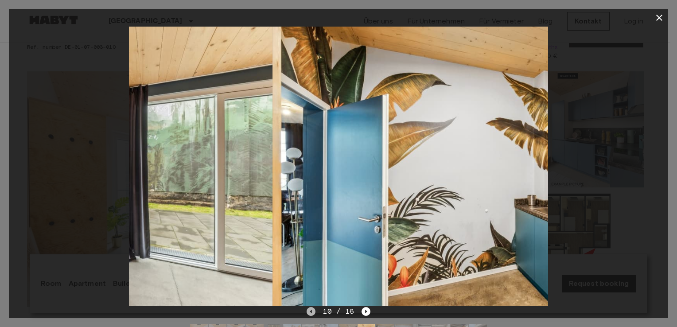
click at [312, 308] on icon "Previous image" at bounding box center [311, 311] width 9 height 9
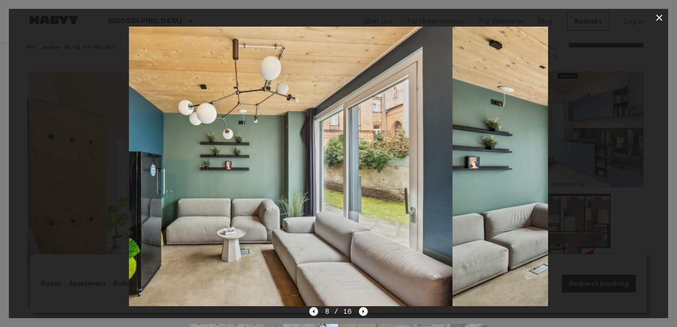
click at [312, 308] on icon "Previous image" at bounding box center [313, 311] width 9 height 9
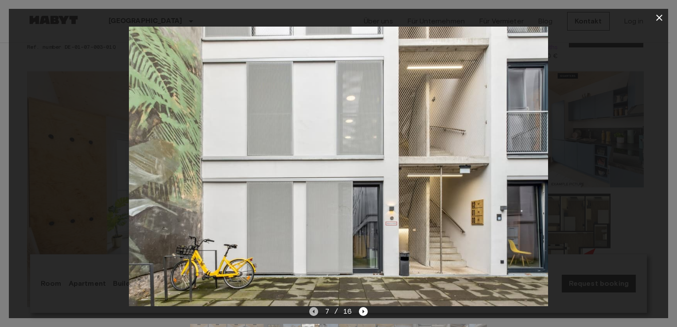
click at [314, 311] on icon "Previous image" at bounding box center [314, 312] width 2 height 4
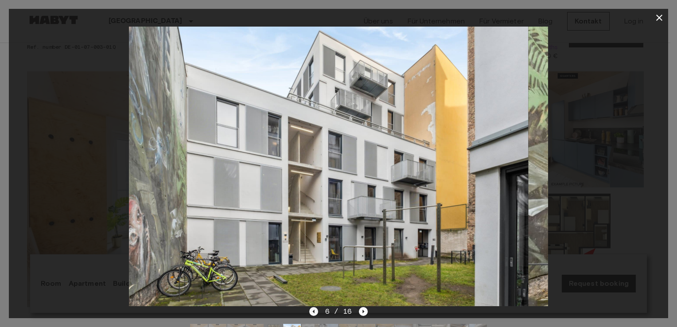
click at [314, 311] on icon "Previous image" at bounding box center [314, 312] width 2 height 4
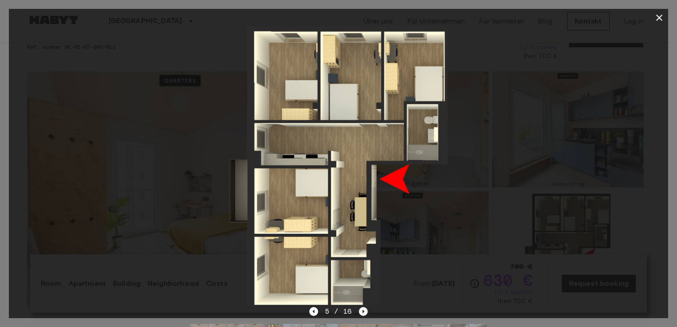
click at [364, 312] on icon "Next image" at bounding box center [363, 311] width 9 height 9
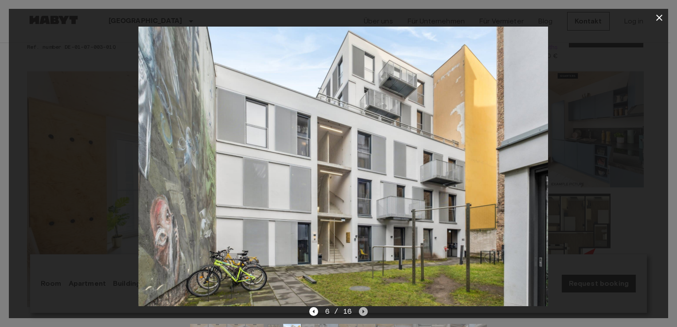
click at [364, 312] on icon "Next image" at bounding box center [363, 311] width 9 height 9
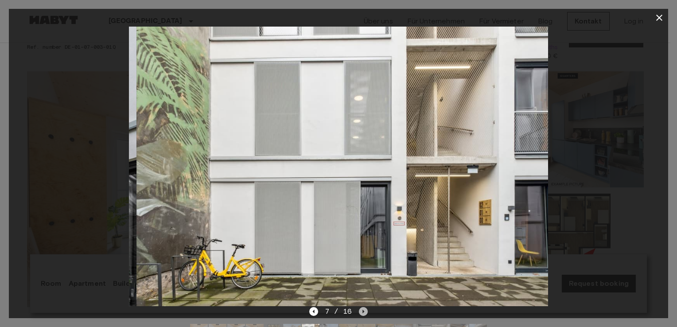
click at [364, 312] on icon "Next image" at bounding box center [363, 311] width 9 height 9
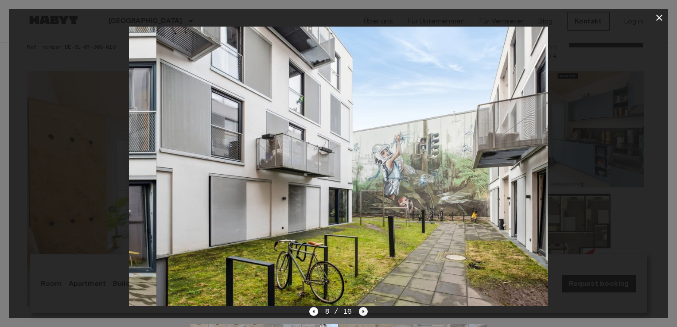
click at [364, 312] on icon "Next image" at bounding box center [363, 311] width 9 height 9
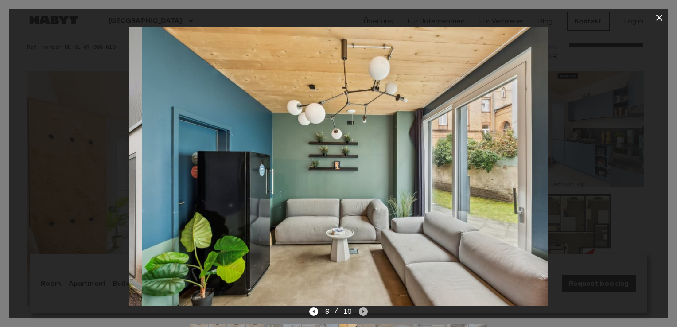
click at [364, 312] on icon "Next image" at bounding box center [363, 311] width 9 height 9
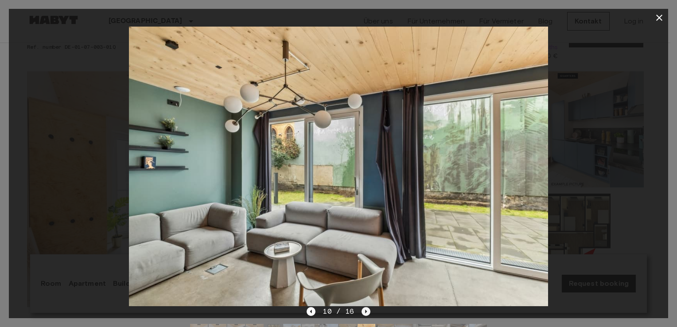
click at [364, 312] on icon "Next image" at bounding box center [366, 311] width 9 height 9
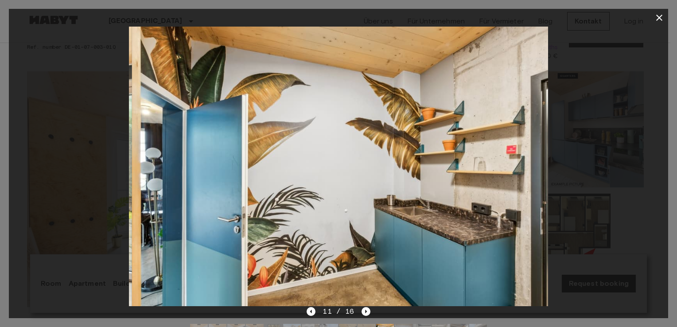
click at [564, 212] on div at bounding box center [339, 167] width 660 height 280
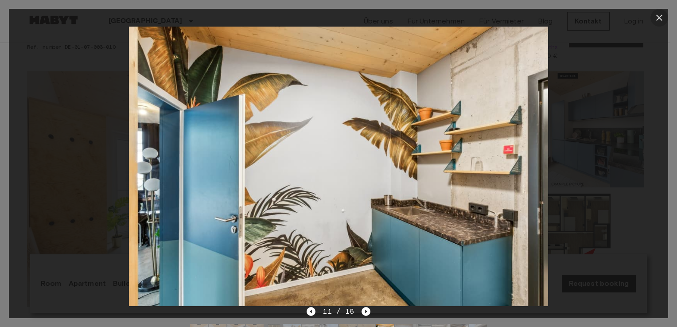
click at [661, 16] on icon "button" at bounding box center [660, 18] width 6 height 6
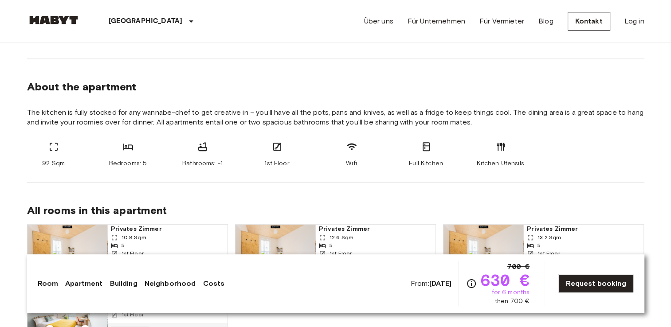
scroll to position [148, 0]
